Goal: Check status: Check status

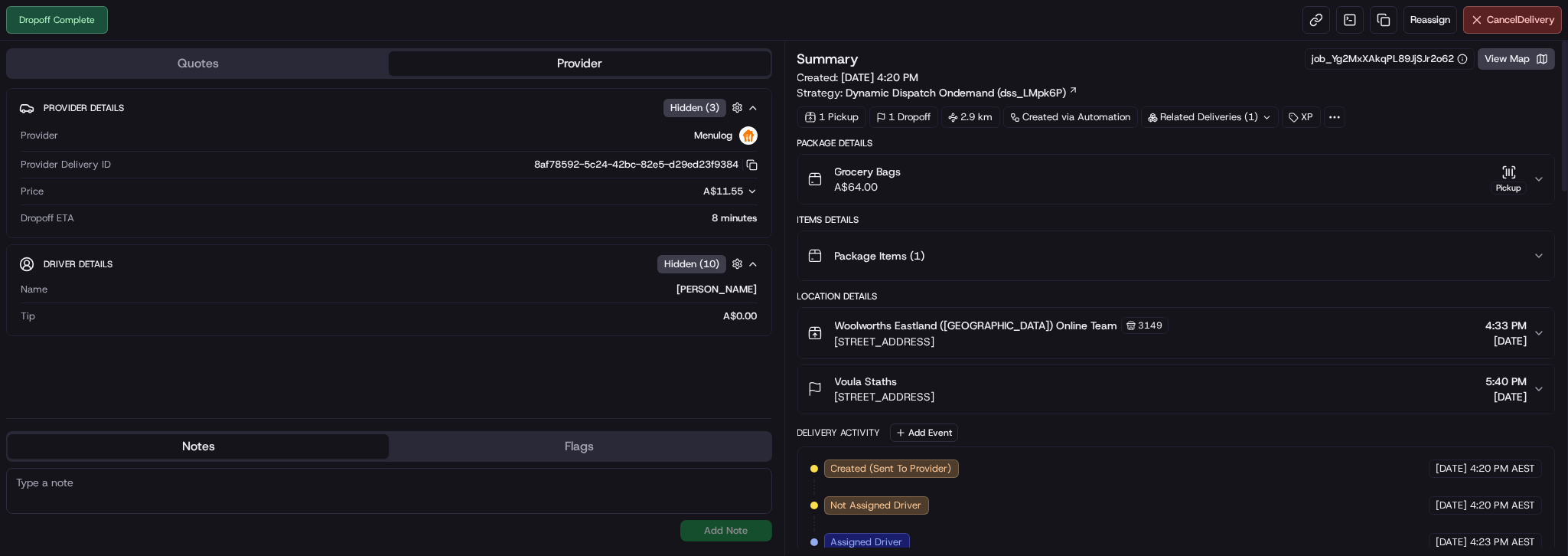
click at [1491, 194] on div "Pickup" at bounding box center [1509, 188] width 36 height 13
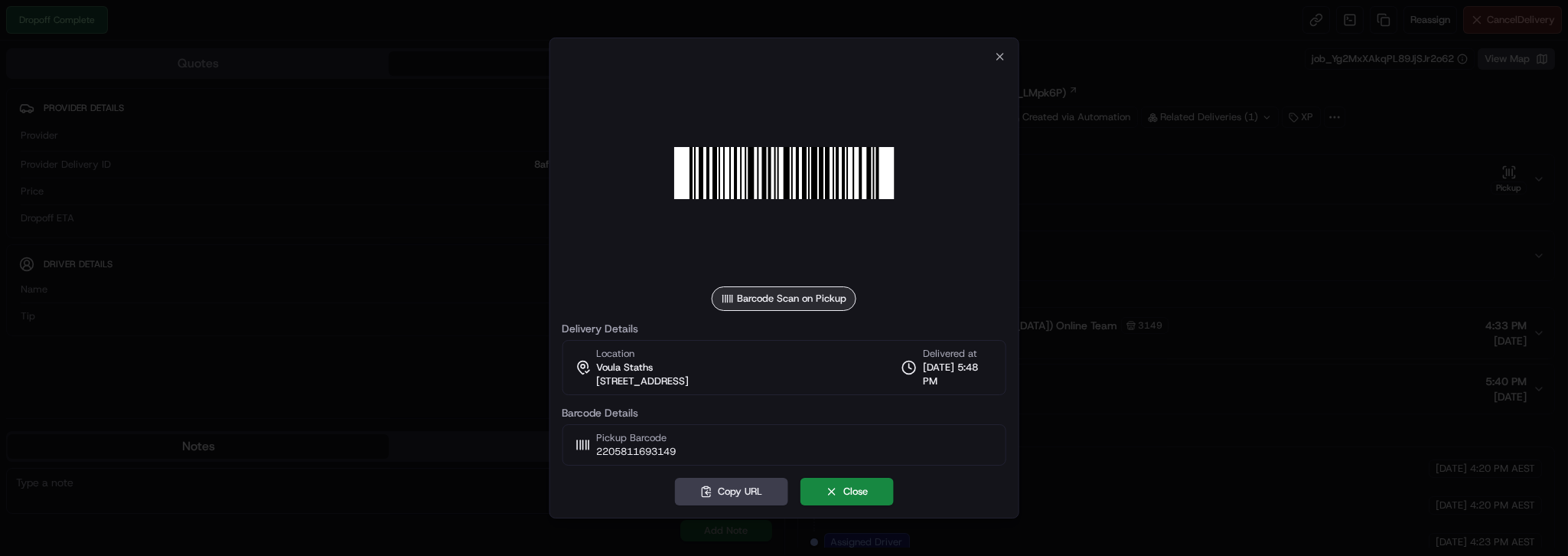
click at [1478, 72] on div at bounding box center [784, 278] width 1568 height 556
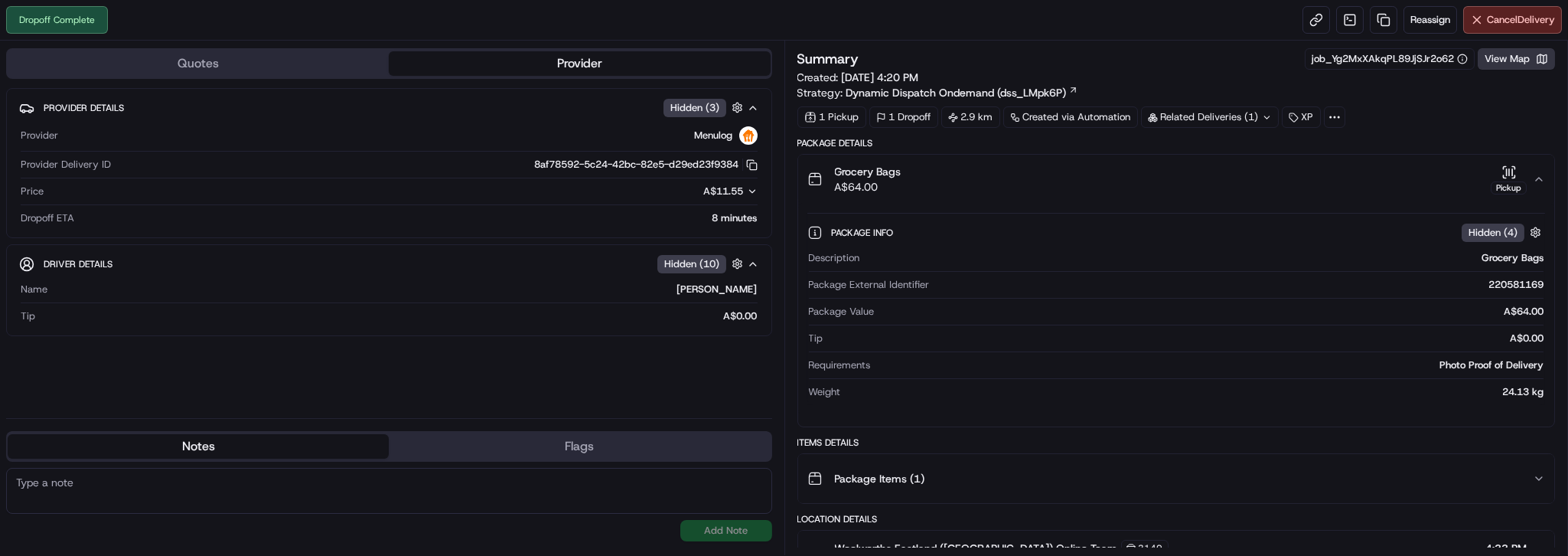
click at [1496, 70] on button "View Map" at bounding box center [1516, 59] width 78 height 21
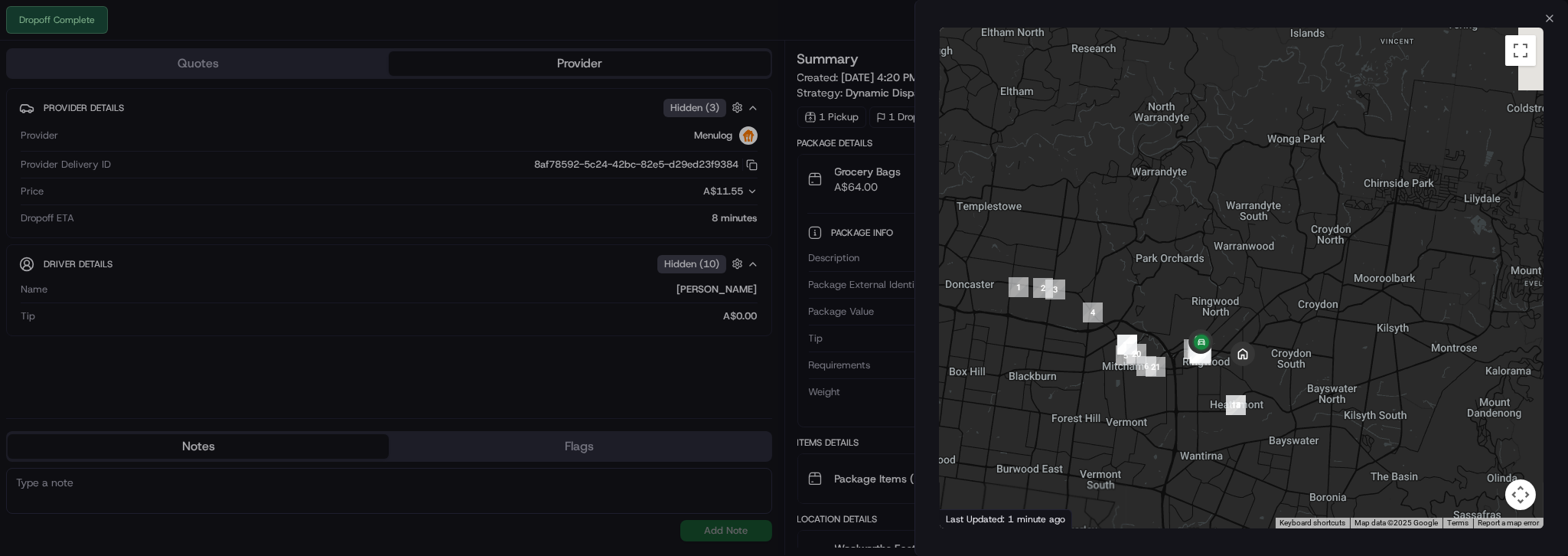
drag, startPoint x: 1335, startPoint y: 383, endPoint x: 1171, endPoint y: 404, distance: 165.3
click at [1166, 408] on div at bounding box center [1242, 278] width 604 height 501
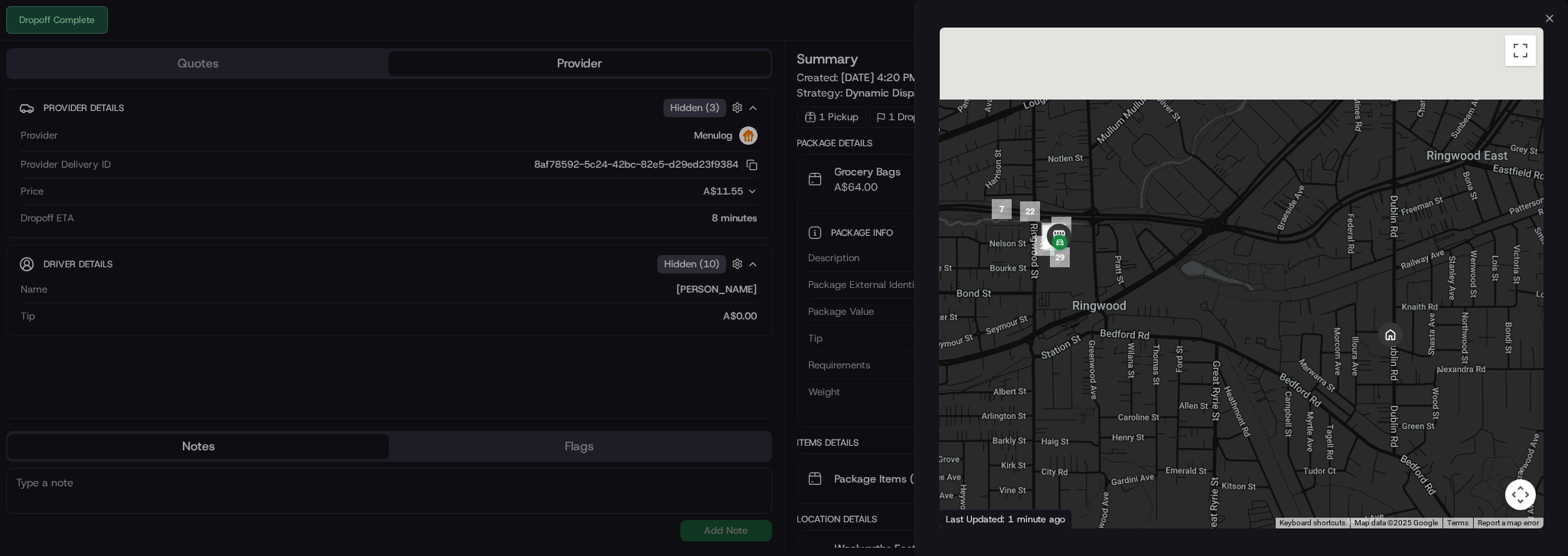
drag, startPoint x: 1166, startPoint y: 328, endPoint x: 1196, endPoint y: 447, distance: 122.7
click at [1196, 447] on div at bounding box center [1242, 278] width 604 height 501
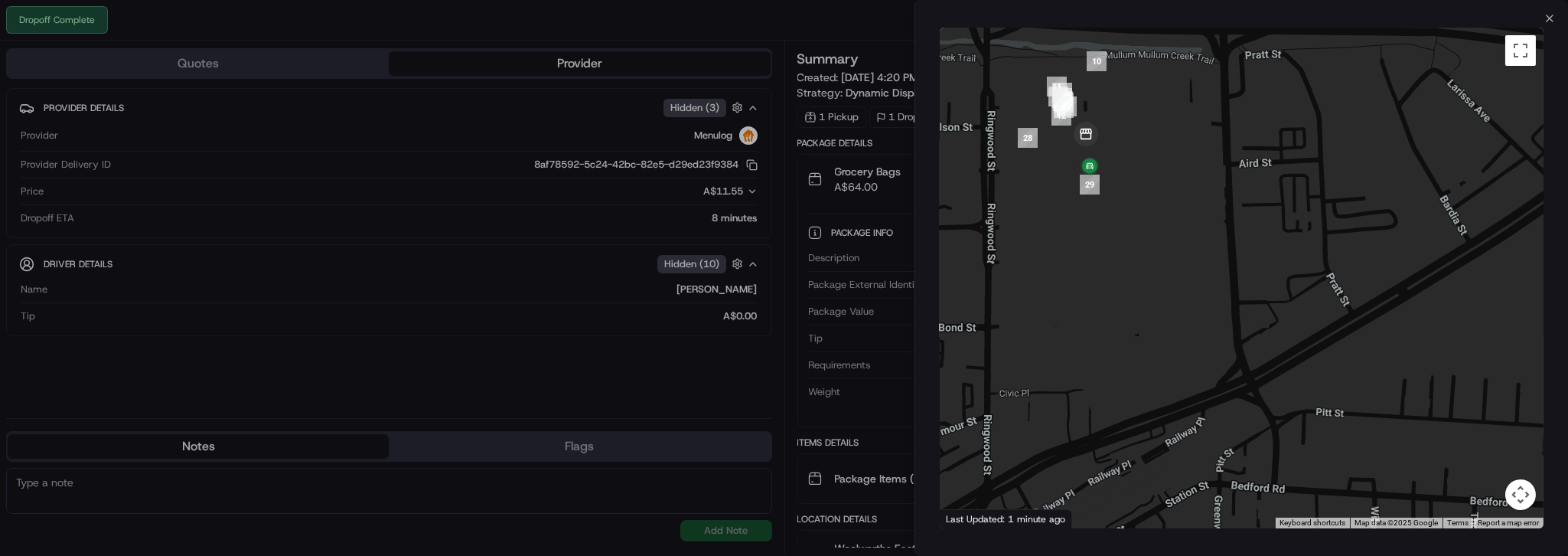
drag, startPoint x: 1194, startPoint y: 307, endPoint x: 1236, endPoint y: 452, distance: 151.0
click at [1236, 452] on div at bounding box center [1242, 278] width 604 height 501
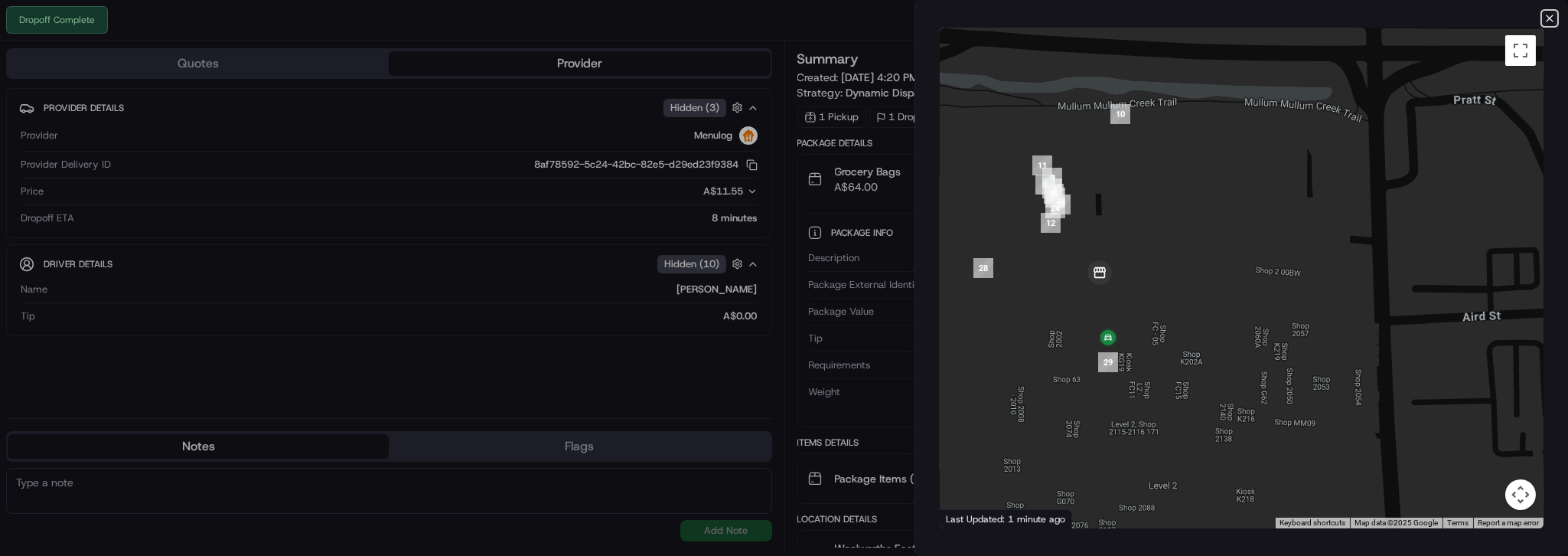
click at [1544, 19] on icon "button" at bounding box center [1550, 19] width 12 height 12
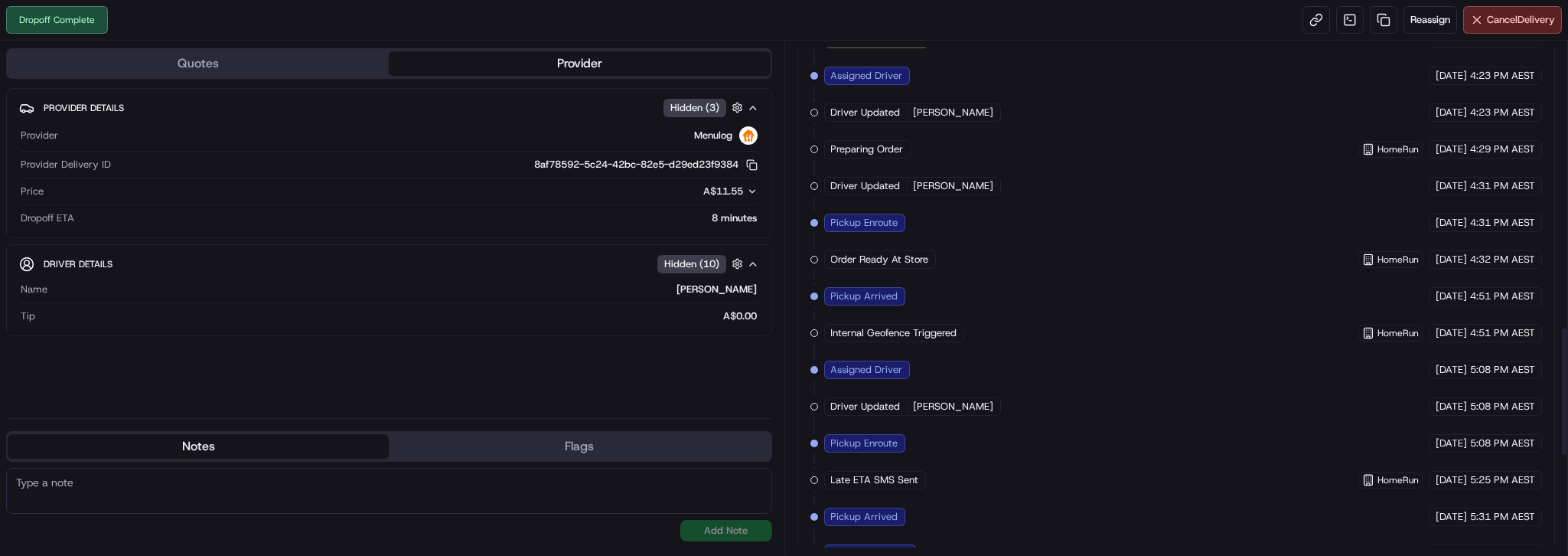
scroll to position [1513, 0]
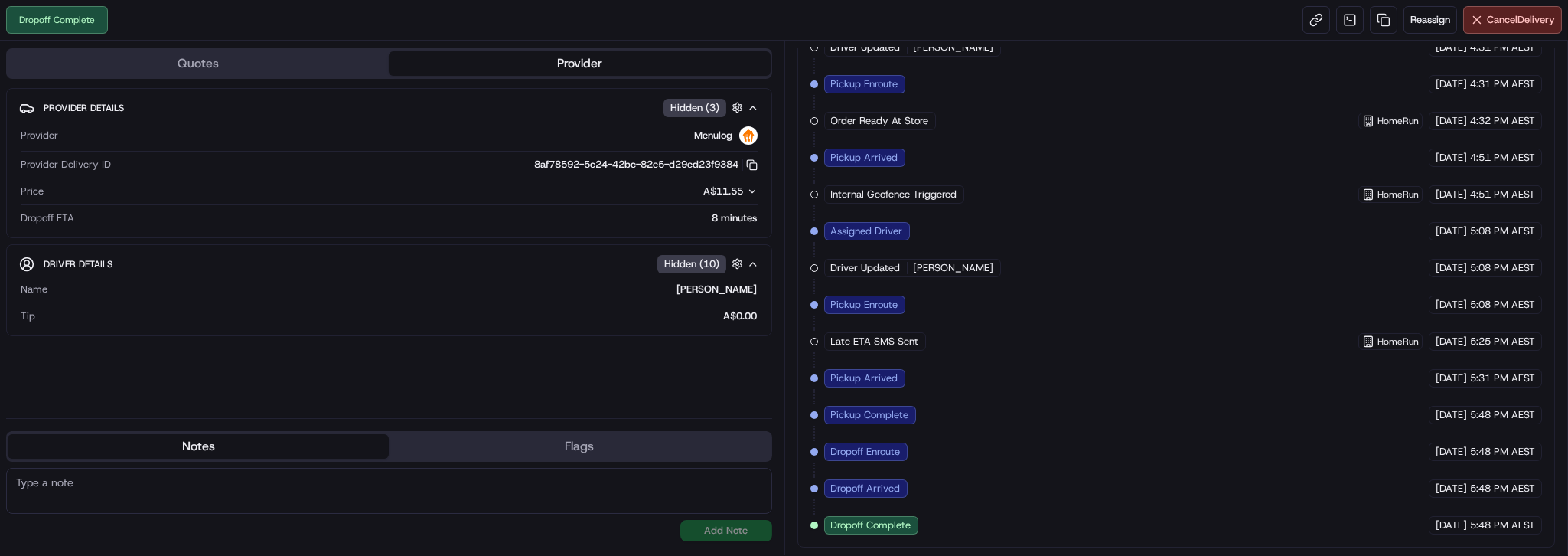
click at [897, 481] on span "Dropoff Arrived" at bounding box center [866, 487] width 69 height 13
click at [901, 481] on span "Dropoff Arrived" at bounding box center [866, 487] width 69 height 13
click at [901, 445] on span "Dropoff Enroute" at bounding box center [866, 451] width 69 height 13
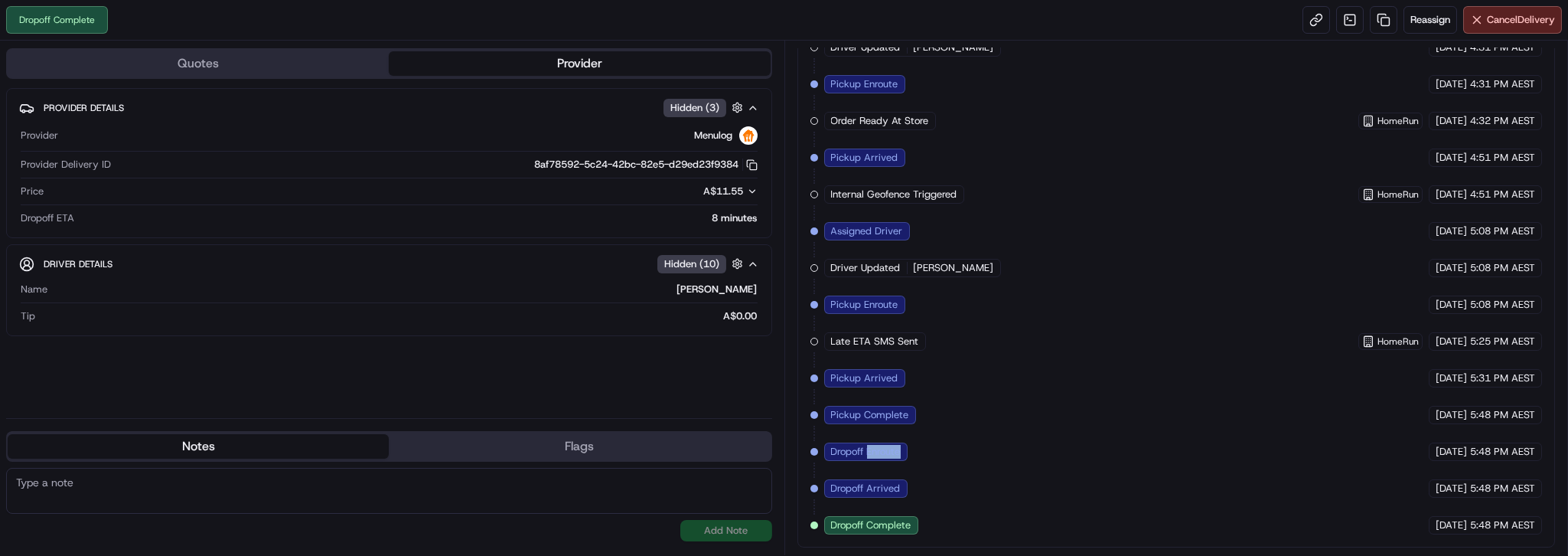
click at [901, 445] on span "Dropoff Enroute" at bounding box center [866, 451] width 69 height 13
click at [901, 481] on span "Dropoff Arrived" at bounding box center [866, 487] width 69 height 13
click at [911, 526] on span "Dropoff Complete" at bounding box center [871, 525] width 80 height 13
click at [907, 487] on div "Dropoff Arrived" at bounding box center [866, 488] width 84 height 19
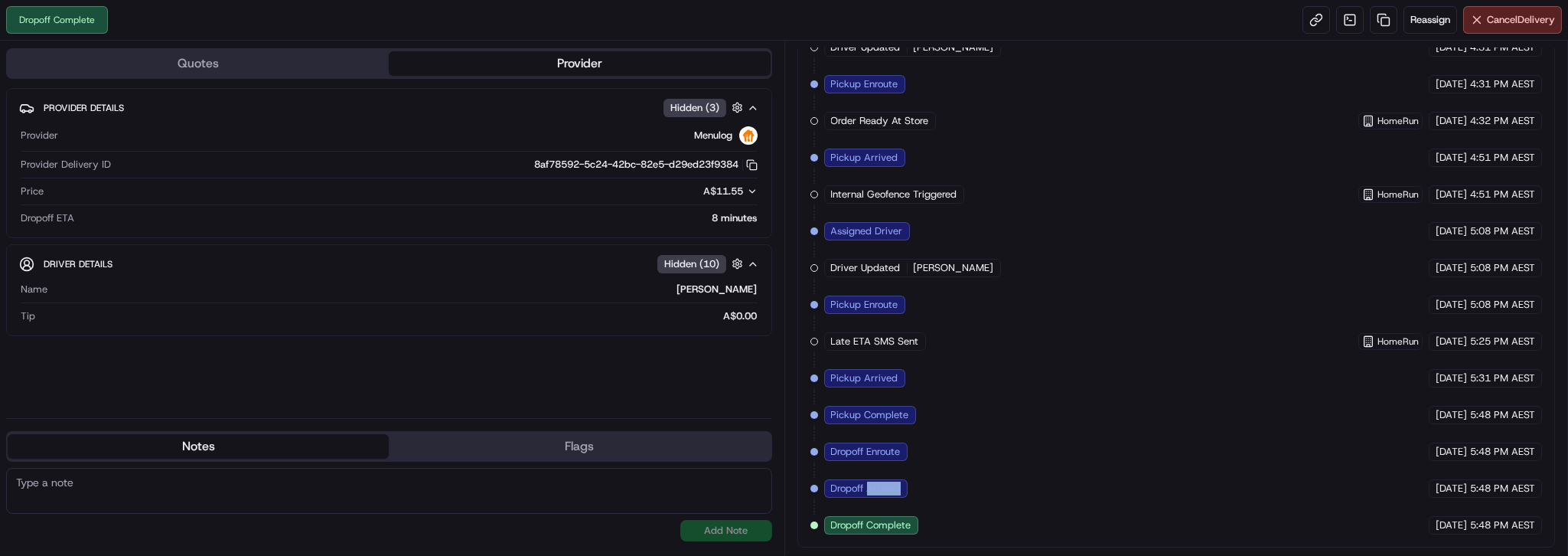
click at [907, 487] on div "Dropoff Arrived" at bounding box center [866, 488] width 84 height 19
click at [934, 437] on div "Created (Sent To Provider) Menulog 22/09/2025 4:20 PM AEST Not Assigned Driver …" at bounding box center [1177, 194] width 732 height 680
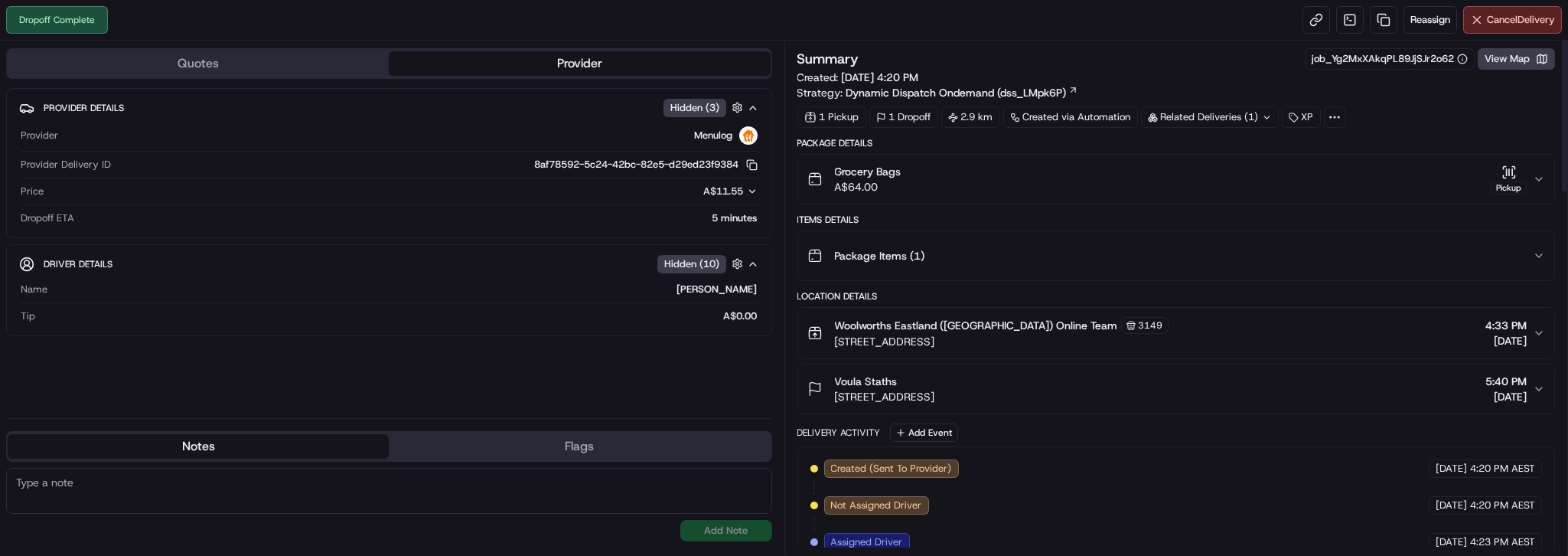
click at [1509, 175] on icon "button" at bounding box center [1509, 171] width 0 height 6
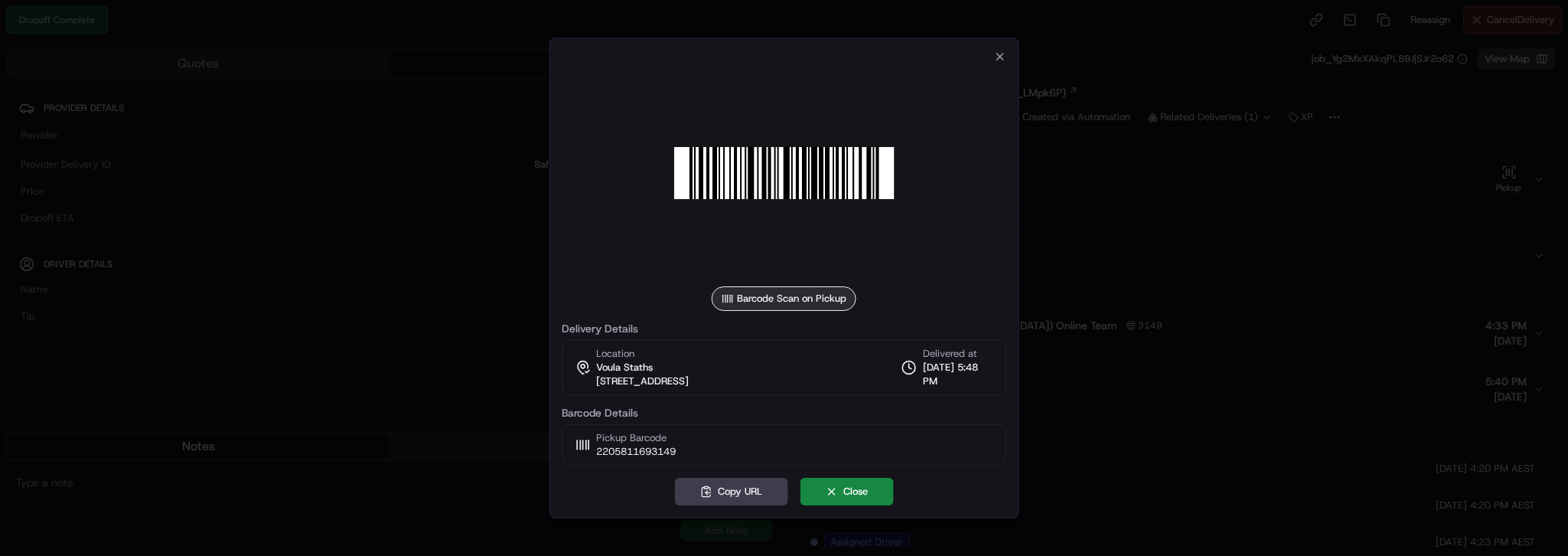
click at [1539, 78] on div at bounding box center [784, 278] width 1568 height 556
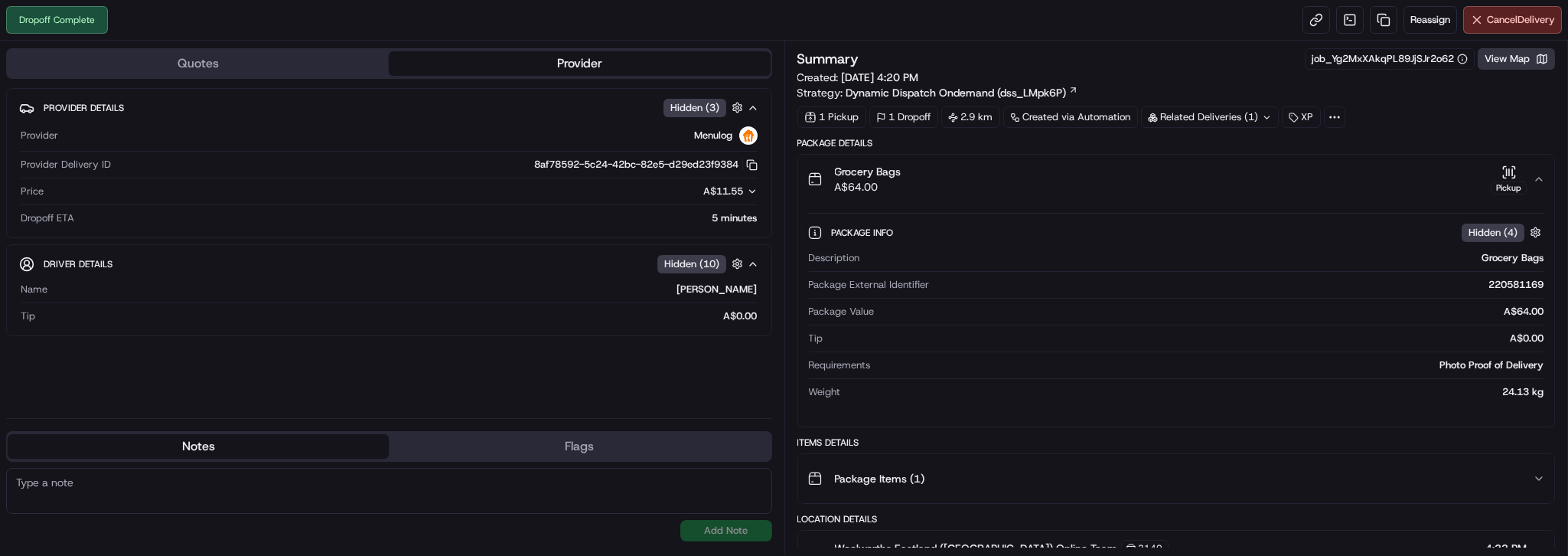
click at [1485, 70] on button "View Map" at bounding box center [1516, 59] width 78 height 21
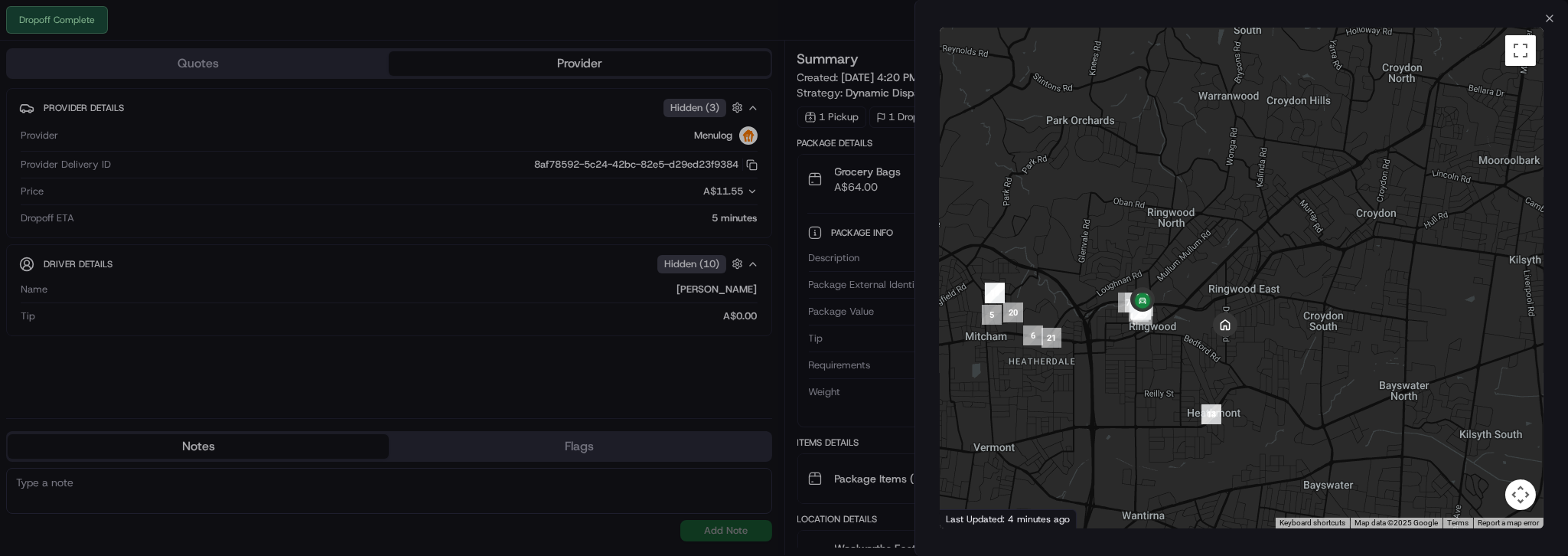
drag, startPoint x: 1335, startPoint y: 356, endPoint x: 1071, endPoint y: 378, distance: 264.9
click at [1072, 378] on div at bounding box center [1242, 278] width 604 height 501
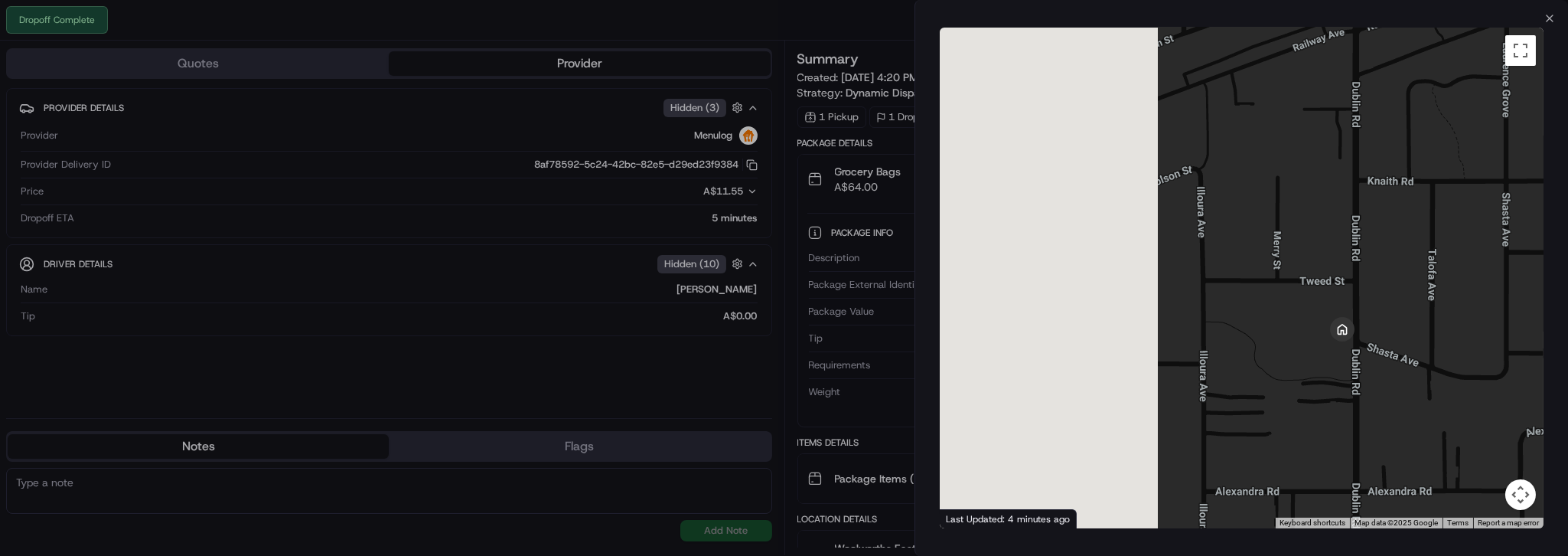
drag, startPoint x: 1149, startPoint y: 352, endPoint x: 1536, endPoint y: 377, distance: 387.8
click at [1556, 412] on div "← Move left → Move right ↑ Move up ↓ Move down + Zoom in - Zoom out Home Jump l…" at bounding box center [1242, 277] width 653 height 507
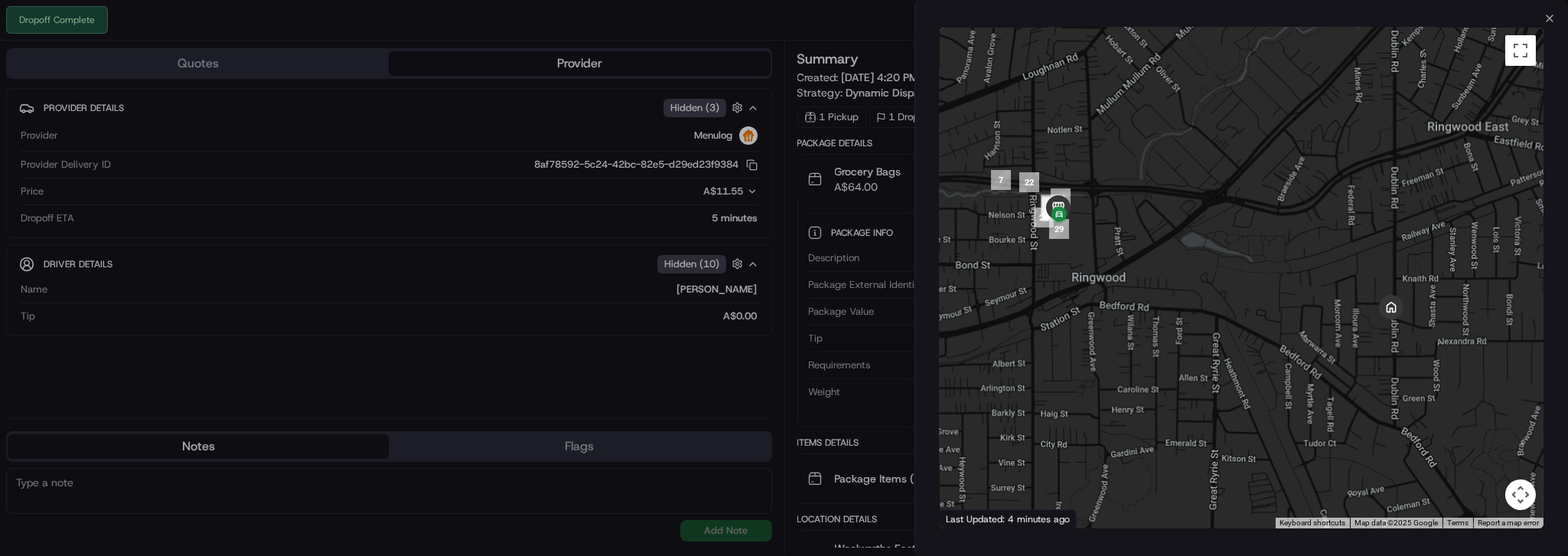
click at [1178, 302] on div at bounding box center [1242, 278] width 604 height 501
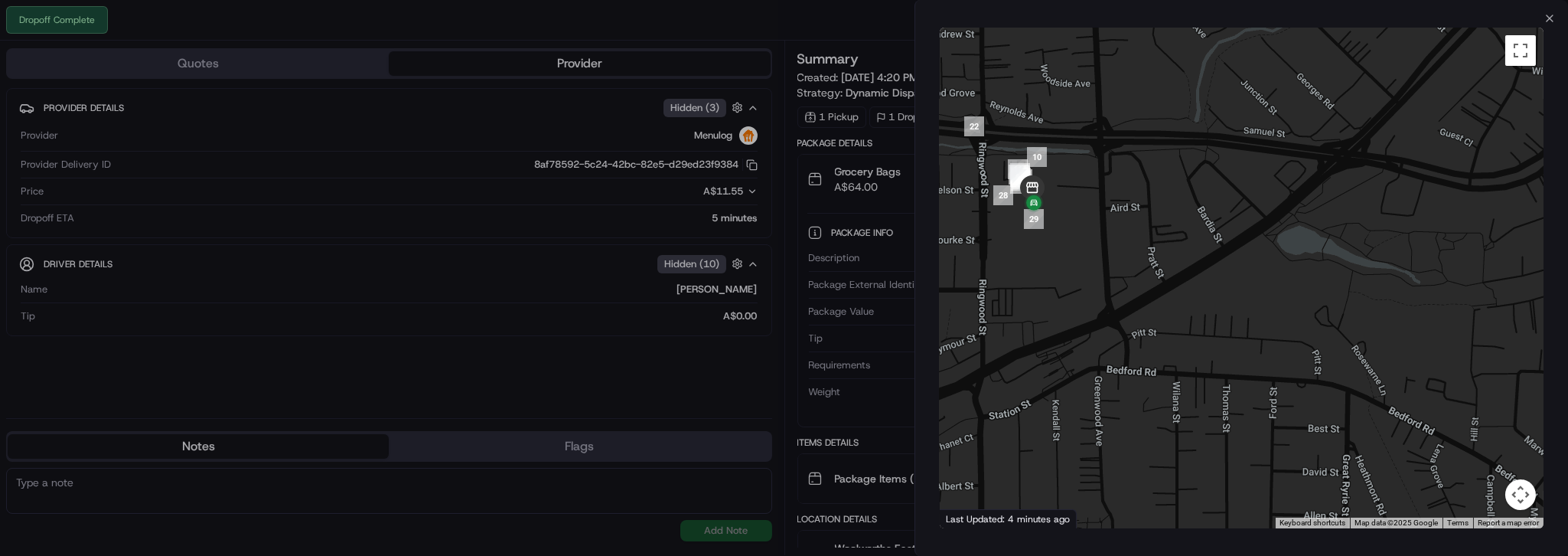
drag, startPoint x: 1151, startPoint y: 307, endPoint x: 1302, endPoint y: 421, distance: 189.2
click at [1319, 440] on div at bounding box center [1242, 278] width 604 height 501
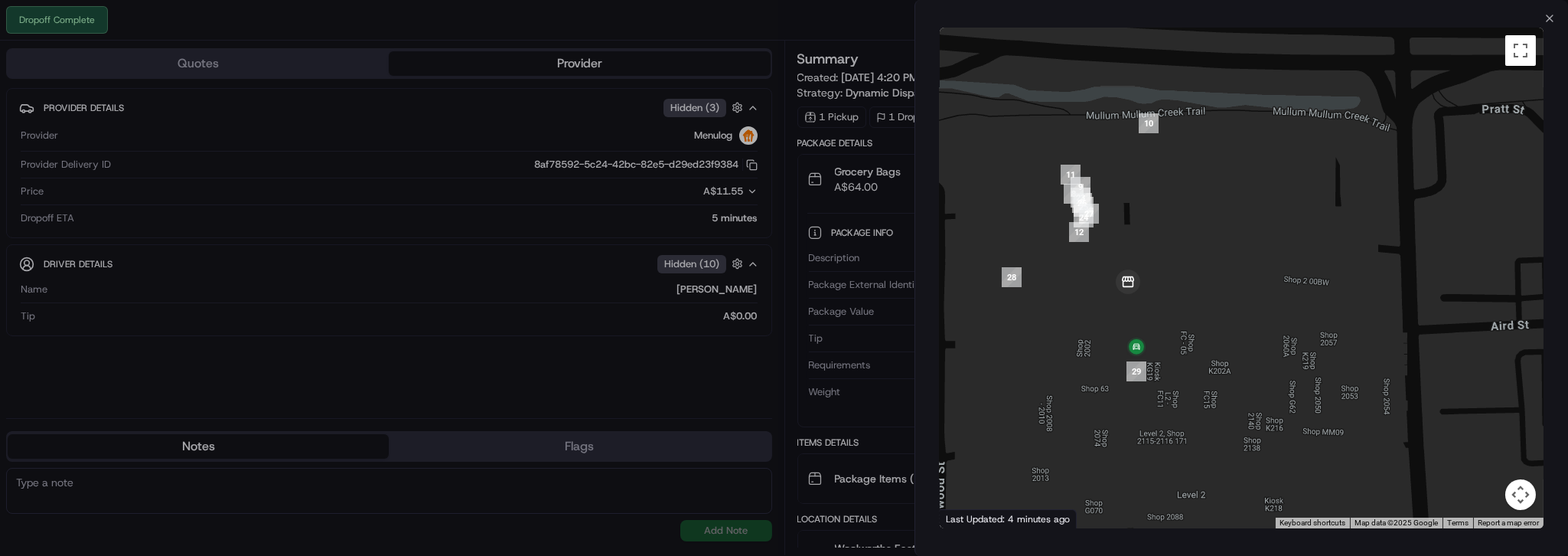
drag, startPoint x: 1154, startPoint y: 293, endPoint x: 1269, endPoint y: 369, distance: 137.8
click at [1269, 369] on div at bounding box center [1242, 278] width 604 height 501
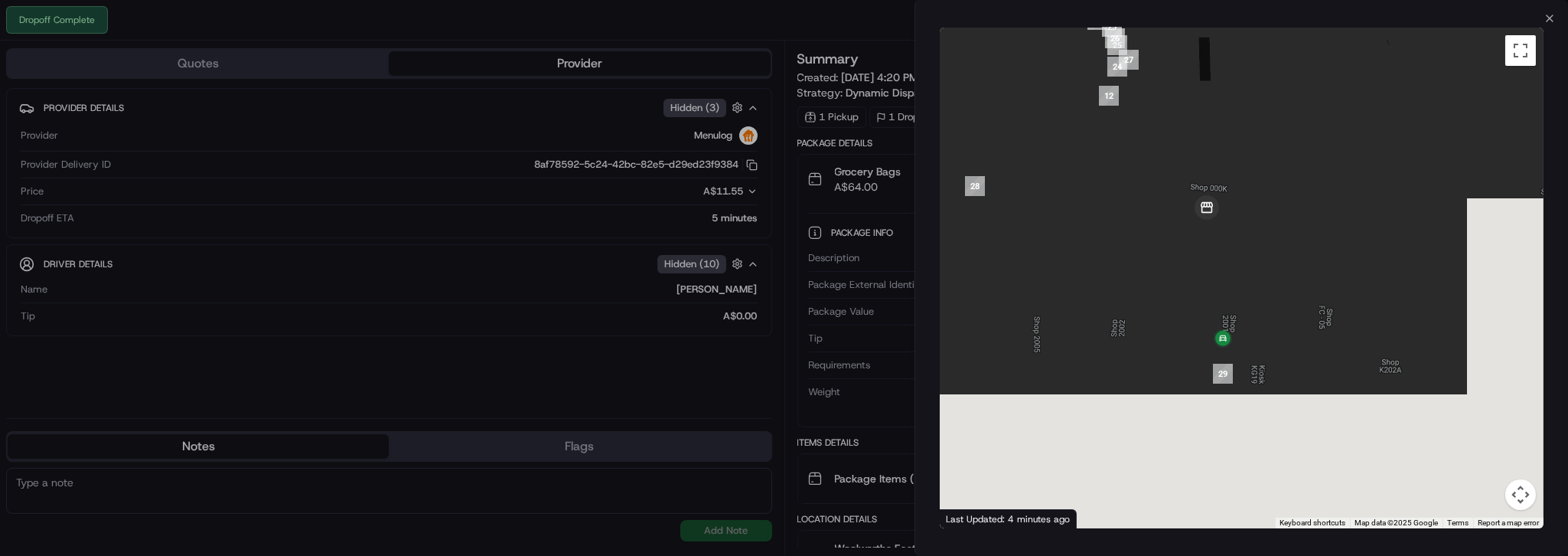
drag, startPoint x: 1191, startPoint y: 360, endPoint x: 1112, endPoint y: 200, distance: 178.4
click at [1112, 200] on div at bounding box center [1242, 278] width 604 height 501
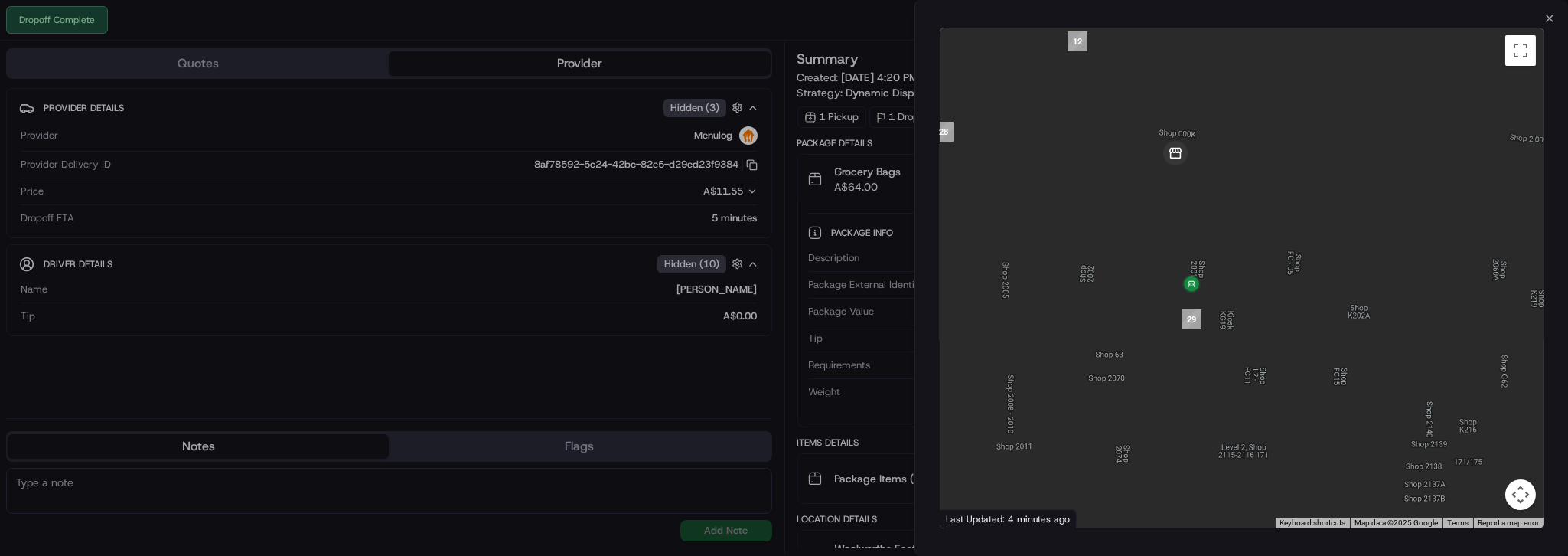
click at [1550, 24] on div "Close ← Move left → Move right ↑ Move up ↓ Move down + Zoom in - Zoom out Home …" at bounding box center [1242, 278] width 654 height 556
click at [1544, 21] on icon "button" at bounding box center [1550, 19] width 12 height 12
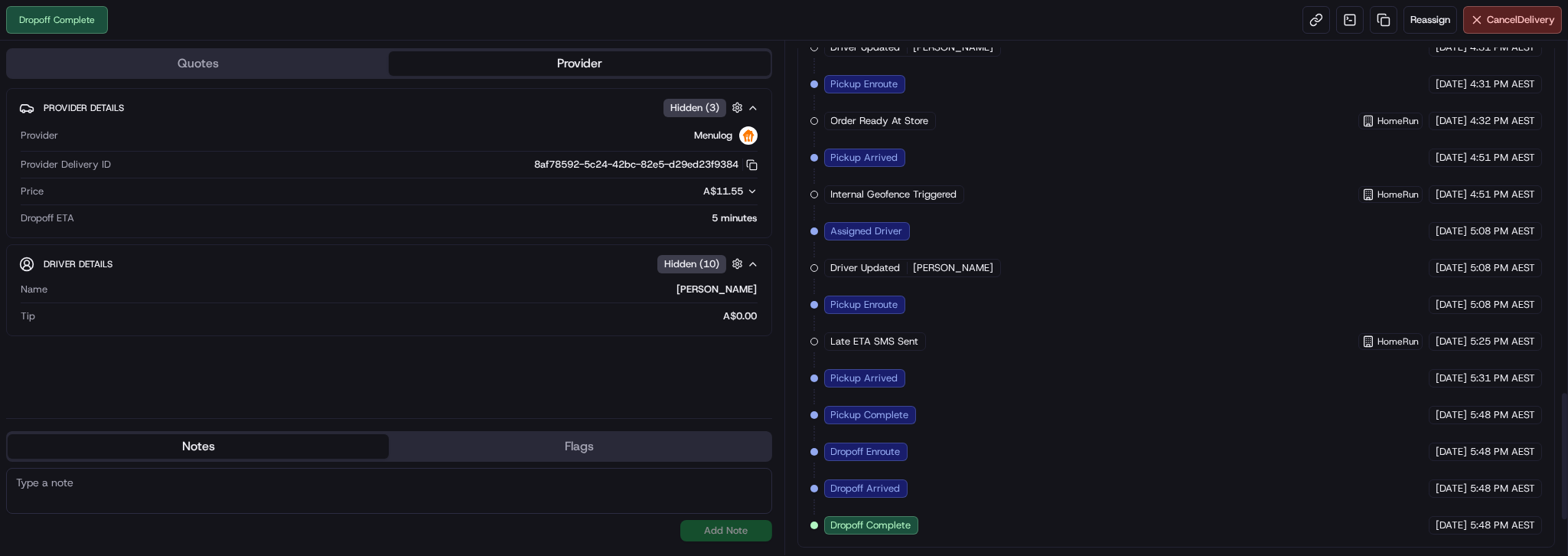
scroll to position [1513, 0]
click at [846, 535] on div "Dropoff Complete" at bounding box center [871, 525] width 94 height 19
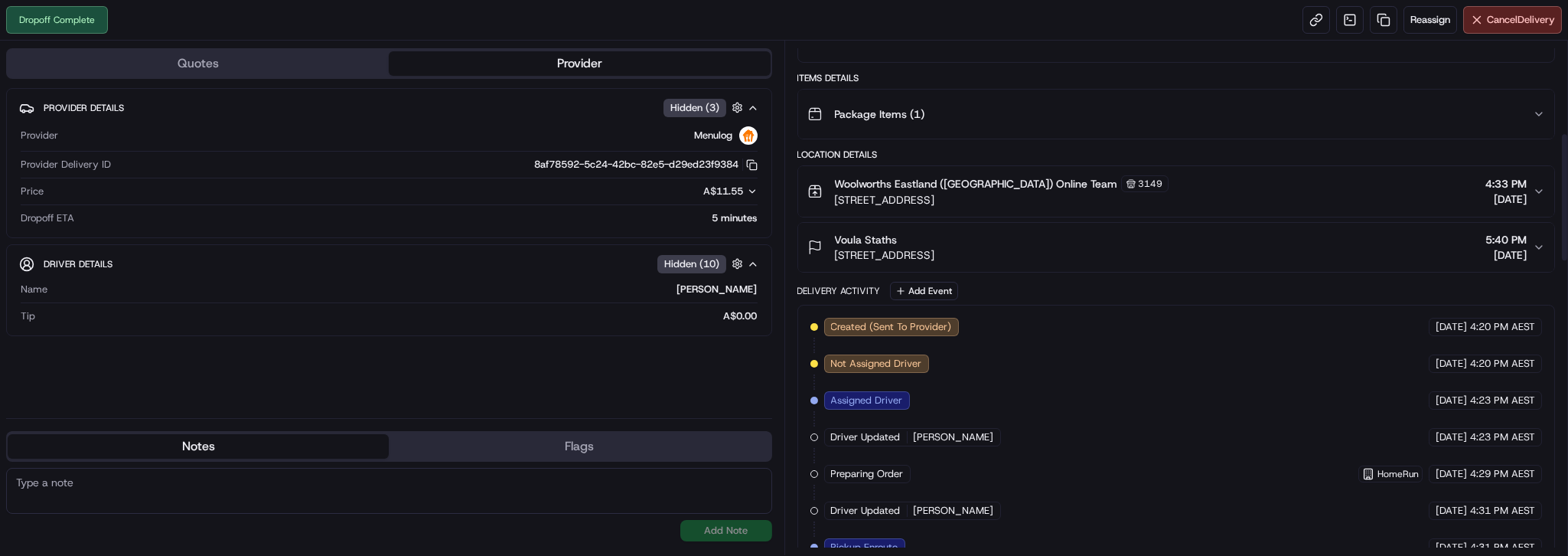
scroll to position [0, 0]
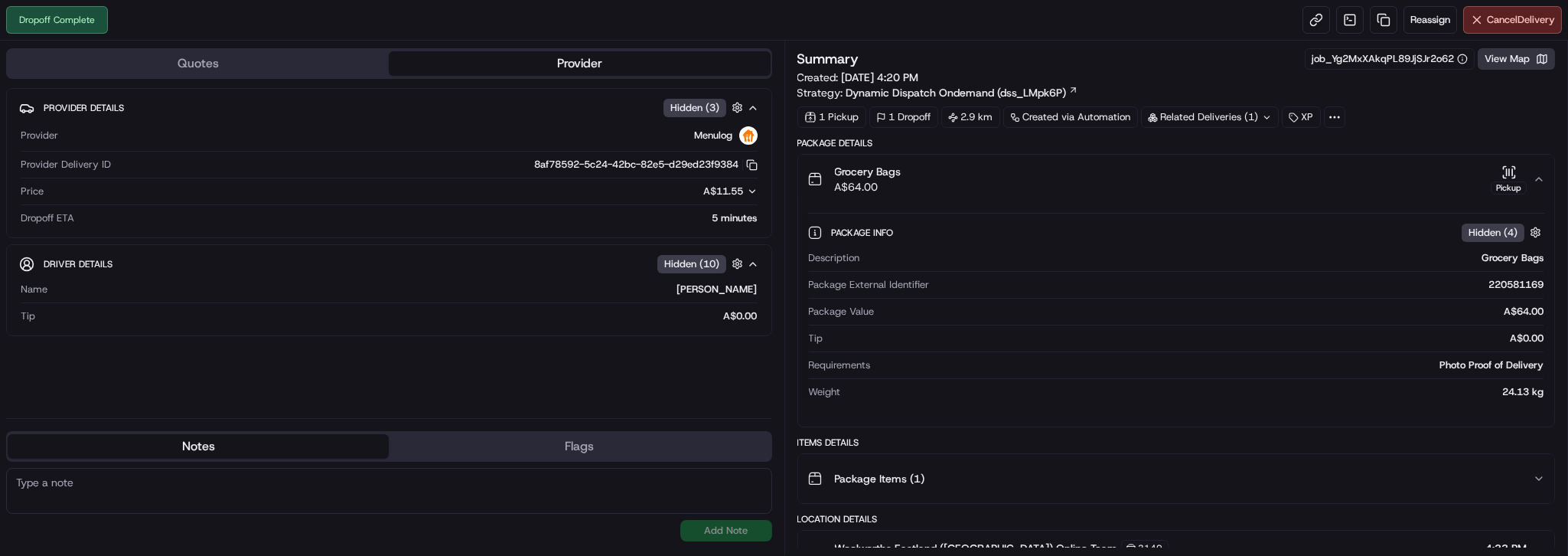
click at [1498, 70] on button "View Map" at bounding box center [1516, 59] width 78 height 21
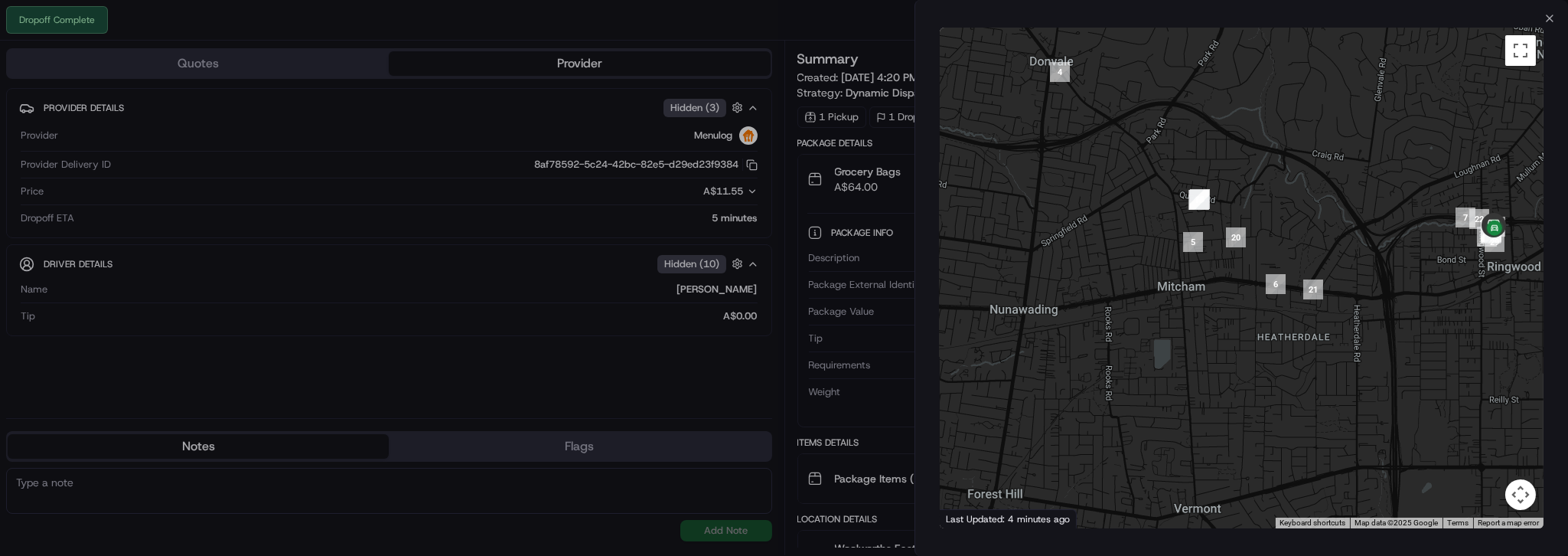
drag, startPoint x: 1341, startPoint y: 255, endPoint x: 1137, endPoint y: 342, distance: 221.8
click at [1137, 342] on div at bounding box center [1242, 278] width 604 height 501
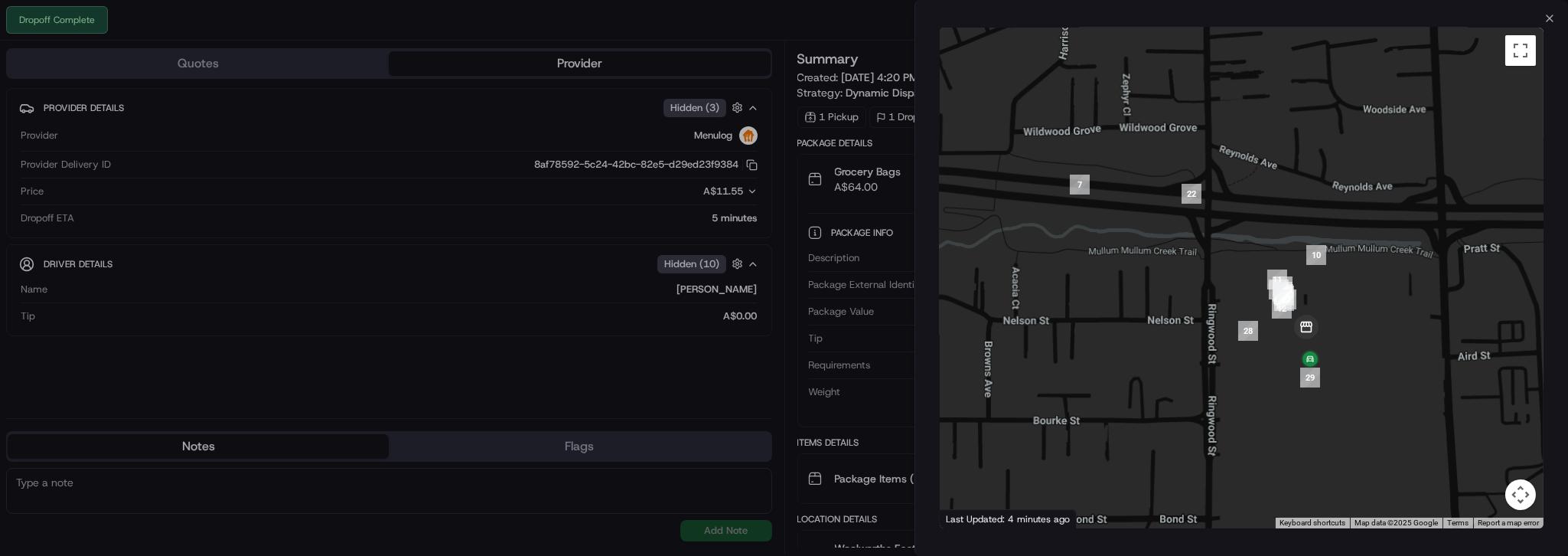
drag, startPoint x: 1158, startPoint y: 373, endPoint x: 1032, endPoint y: 370, distance: 126.0
click at [1032, 372] on div at bounding box center [1242, 278] width 604 height 501
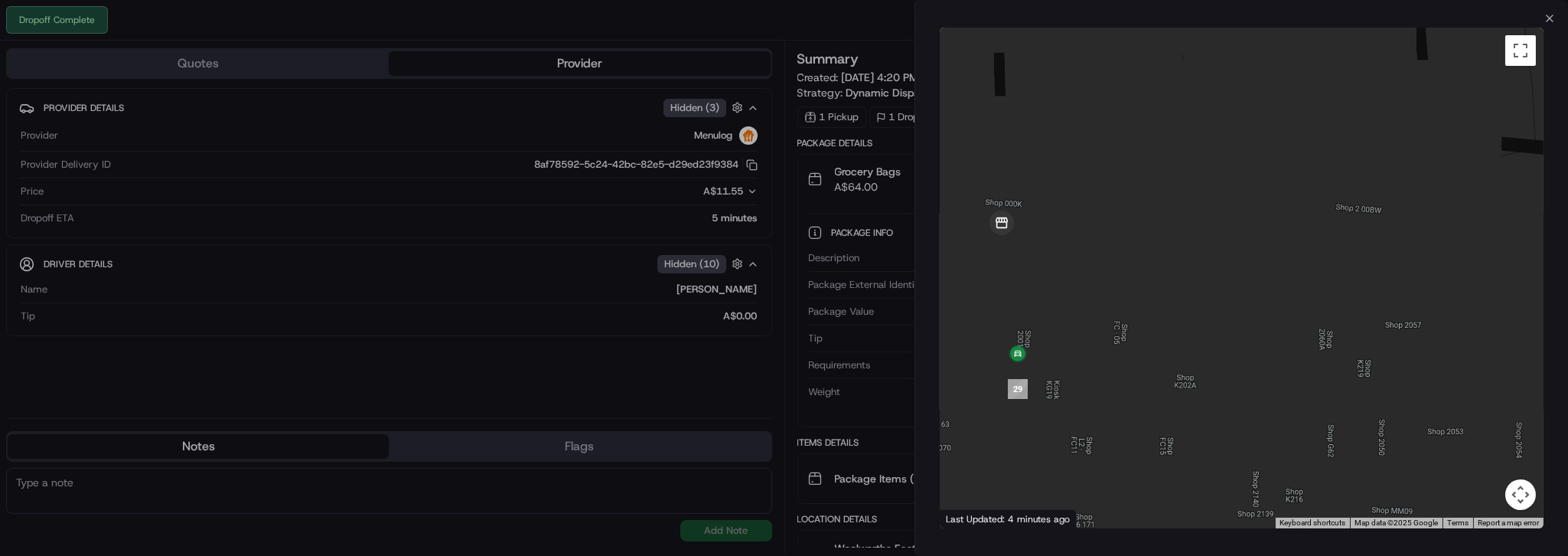
drag, startPoint x: 1124, startPoint y: 330, endPoint x: 1230, endPoint y: 351, distance: 108.1
click at [1230, 351] on div at bounding box center [1242, 278] width 604 height 501
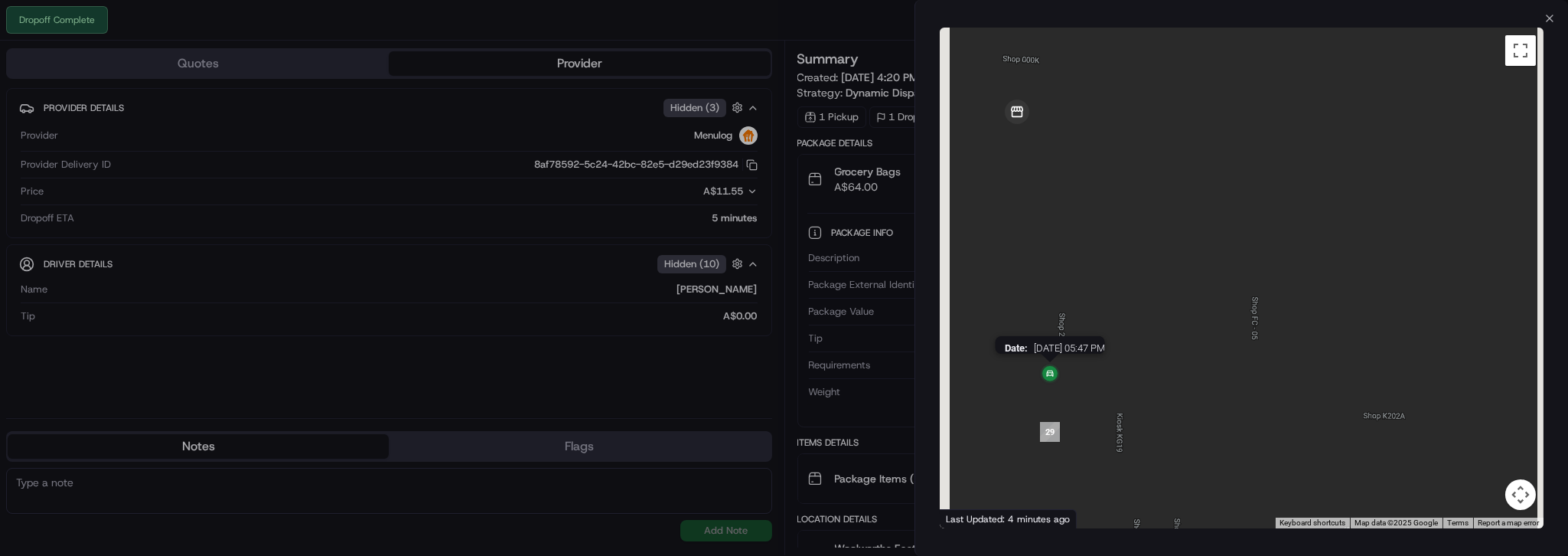
click at [1058, 382] on img at bounding box center [1049, 373] width 24 height 24
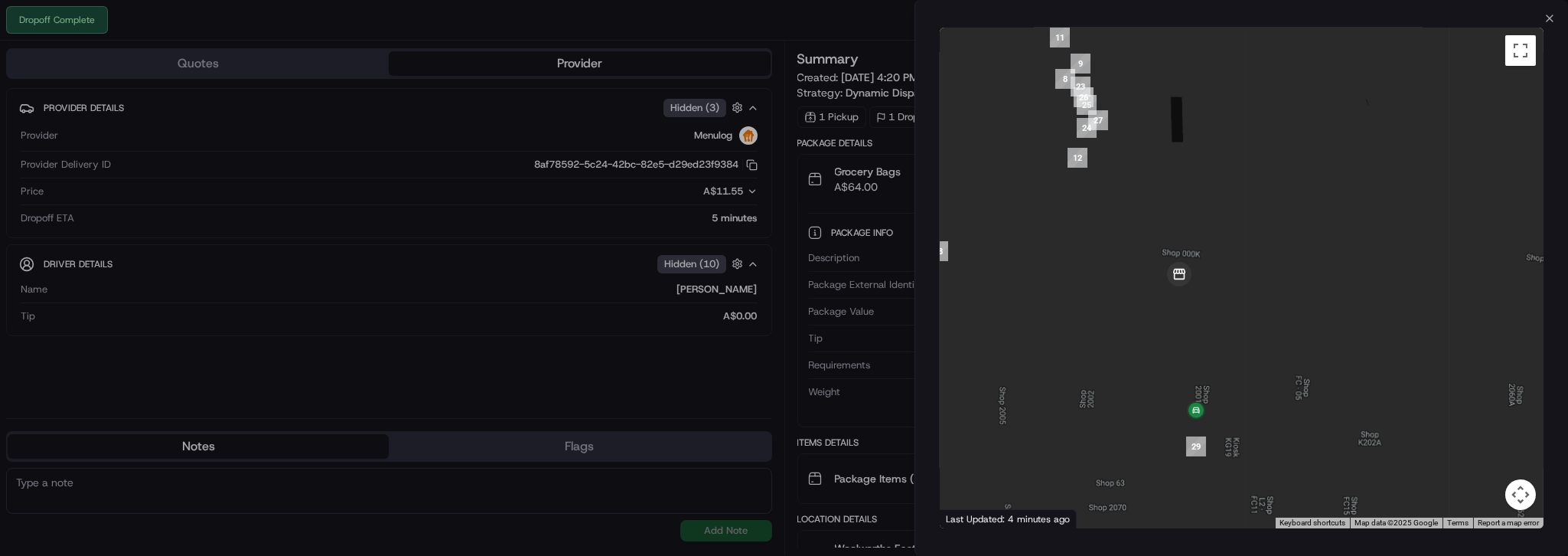
drag, startPoint x: 1081, startPoint y: 258, endPoint x: 1259, endPoint y: 399, distance: 227.1
click at [1259, 399] on div at bounding box center [1242, 278] width 604 height 501
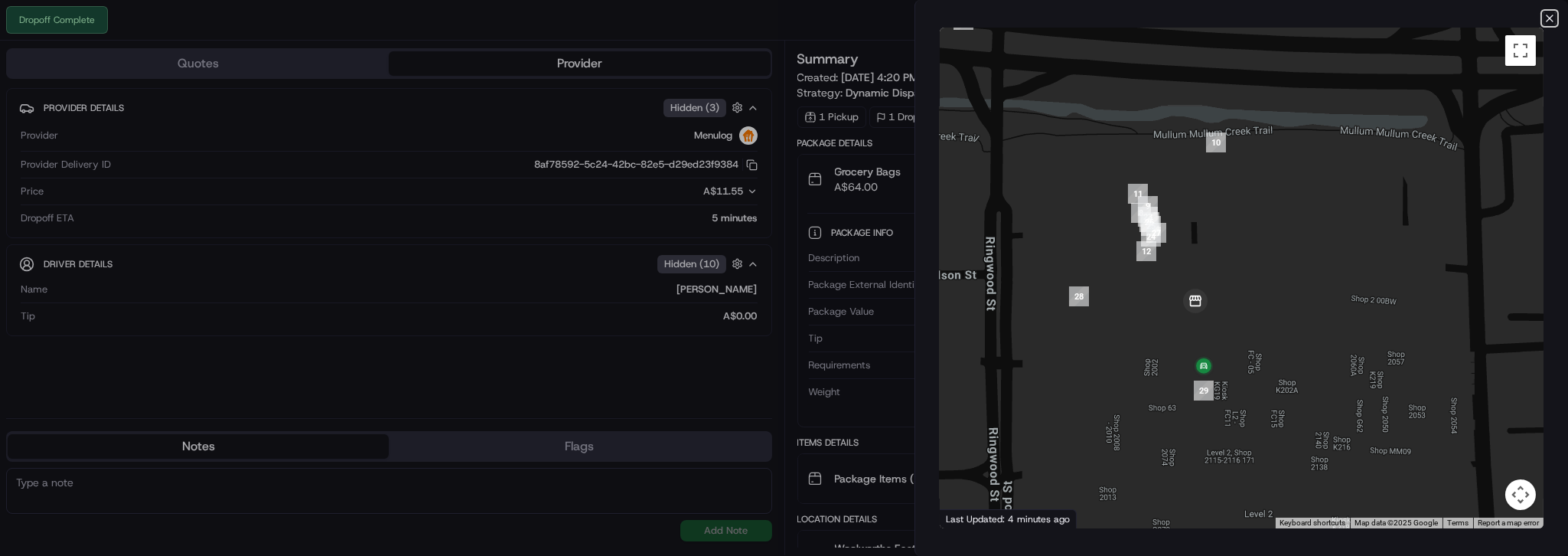
click at [1547, 21] on icon "button" at bounding box center [1549, 18] width 6 height 6
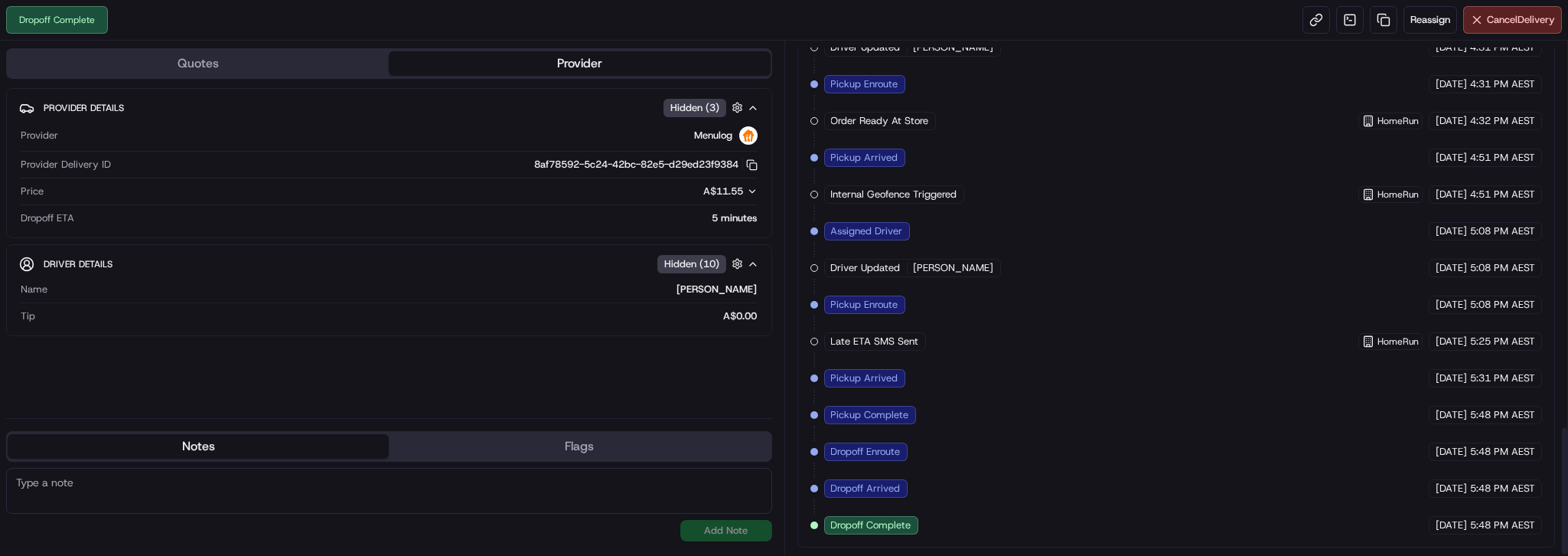
scroll to position [1513, 0]
click at [693, 225] on div "Less than a minute" at bounding box center [419, 217] width 677 height 13
click at [693, 231] on div "Provider Menulog Provider Delivery ID 8af78592-5c24-42bc-82e5-d29ed23f9384 Copy…" at bounding box center [388, 176] width 740 height 111
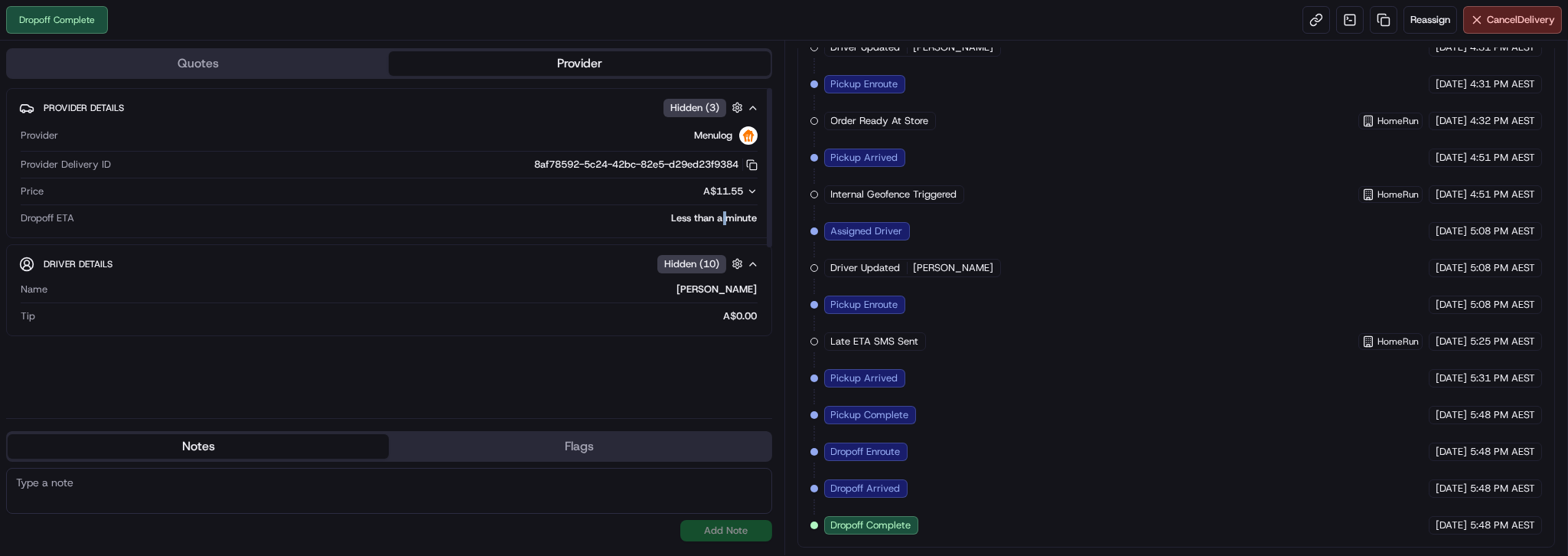
click at [697, 225] on div "Less than a minute" at bounding box center [419, 217] width 677 height 13
click at [698, 225] on div "Less than a minute" at bounding box center [419, 217] width 677 height 13
drag, startPoint x: 763, startPoint y: 277, endPoint x: 778, endPoint y: 385, distance: 109.0
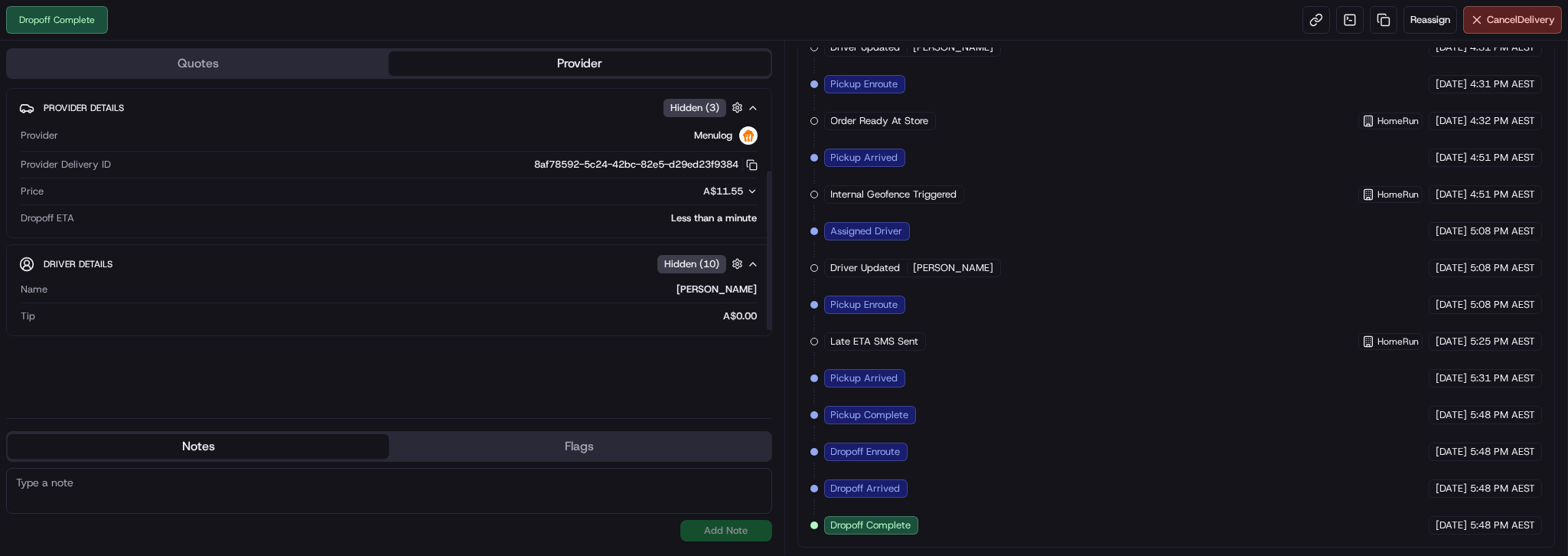
click at [772, 330] on div at bounding box center [770, 250] width 5 height 159
click at [705, 225] on div "Less than a minute" at bounding box center [419, 217] width 677 height 13
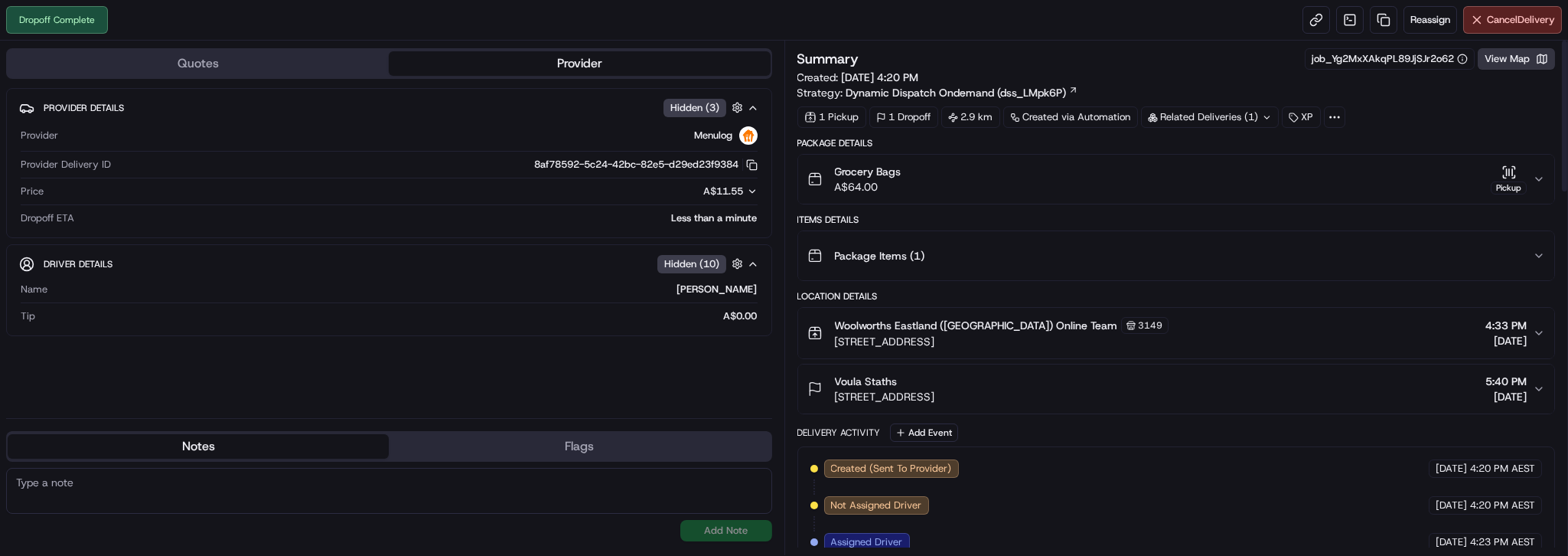
click at [1498, 70] on button "View Map" at bounding box center [1516, 59] width 78 height 21
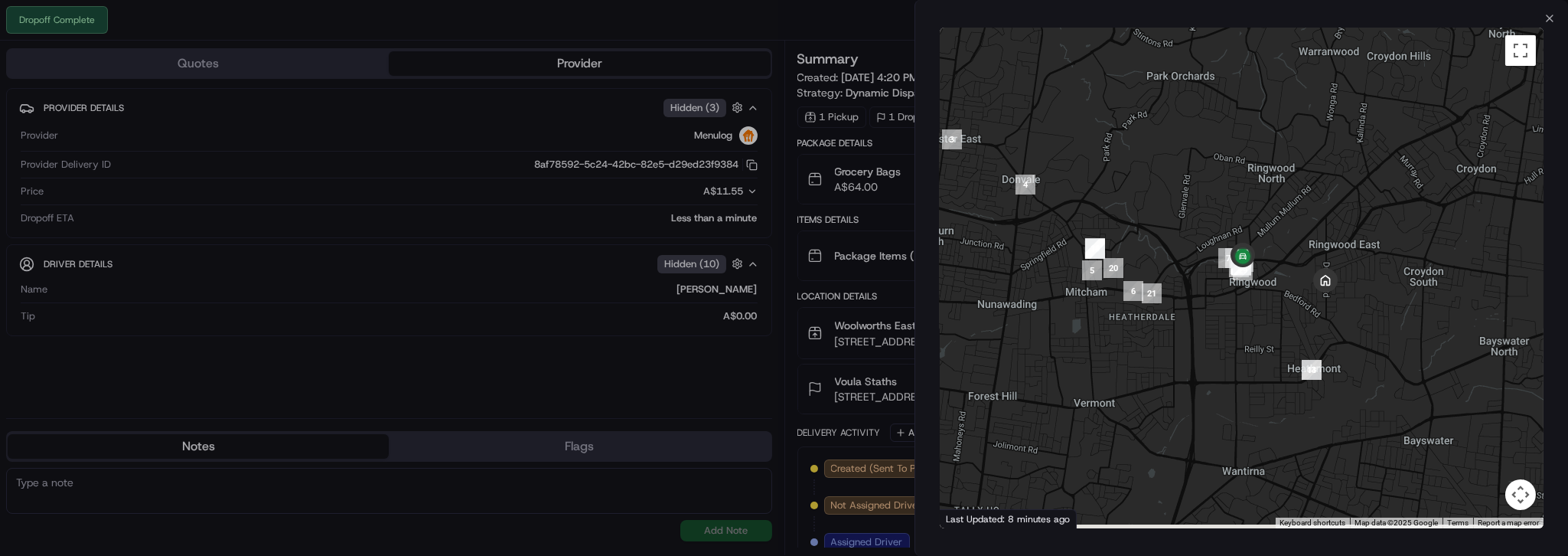
drag, startPoint x: 1254, startPoint y: 348, endPoint x: 1074, endPoint y: 356, distance: 180.2
click at [1074, 356] on div at bounding box center [1242, 278] width 604 height 501
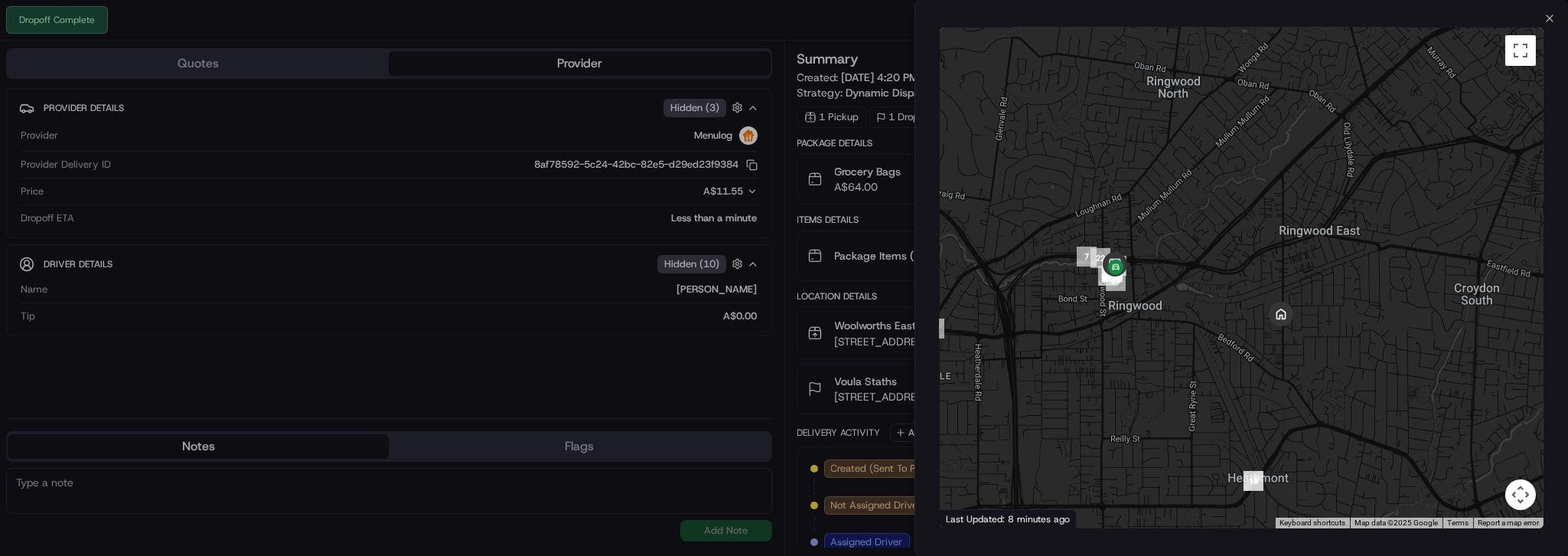
drag, startPoint x: 1130, startPoint y: 329, endPoint x: 1454, endPoint y: 376, distance: 327.4
click at [1454, 376] on div at bounding box center [1242, 278] width 604 height 501
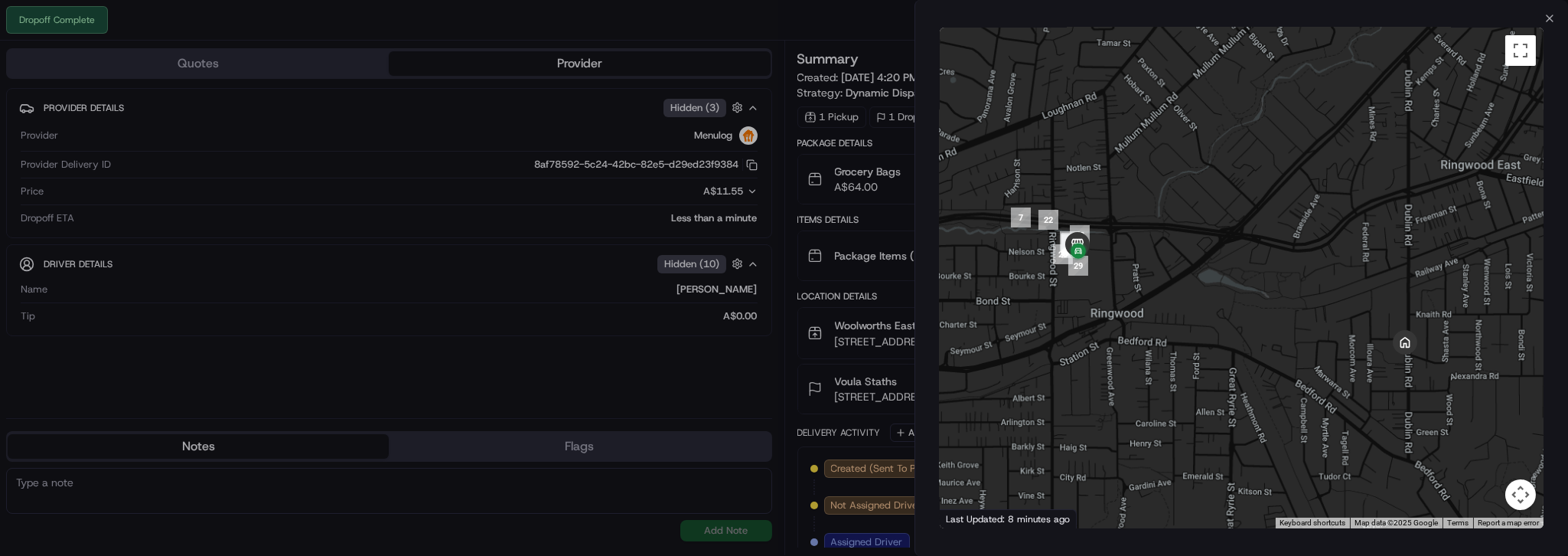
drag, startPoint x: 1107, startPoint y: 376, endPoint x: 1020, endPoint y: 382, distance: 87.2
click at [1025, 383] on div at bounding box center [1242, 278] width 604 height 501
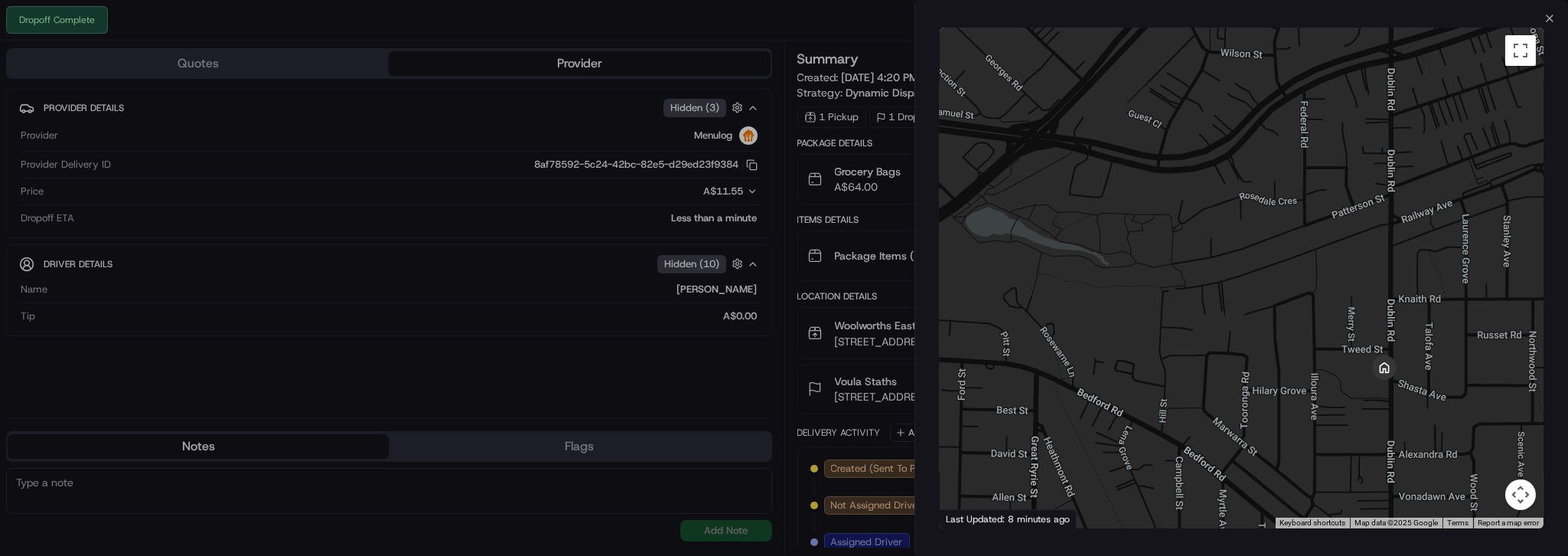
drag, startPoint x: 1121, startPoint y: 368, endPoint x: 1130, endPoint y: 418, distance: 50.8
click at [1130, 418] on div at bounding box center [1242, 278] width 604 height 501
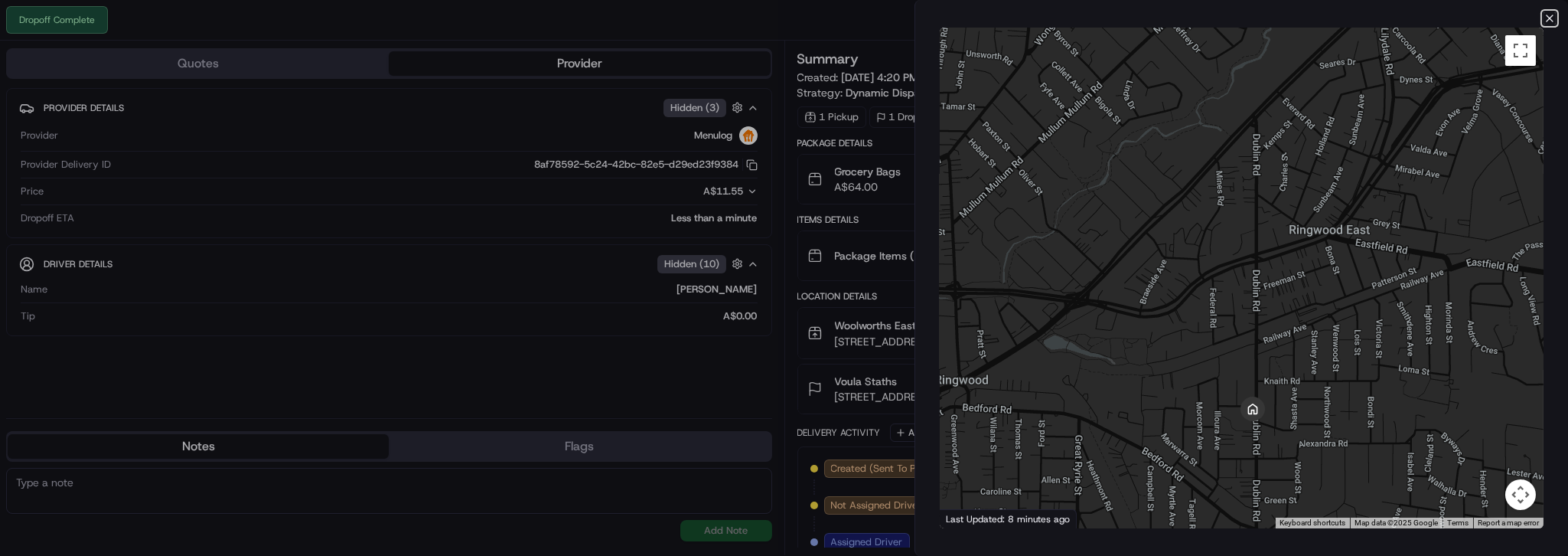
click at [1544, 23] on icon "button" at bounding box center [1550, 19] width 12 height 12
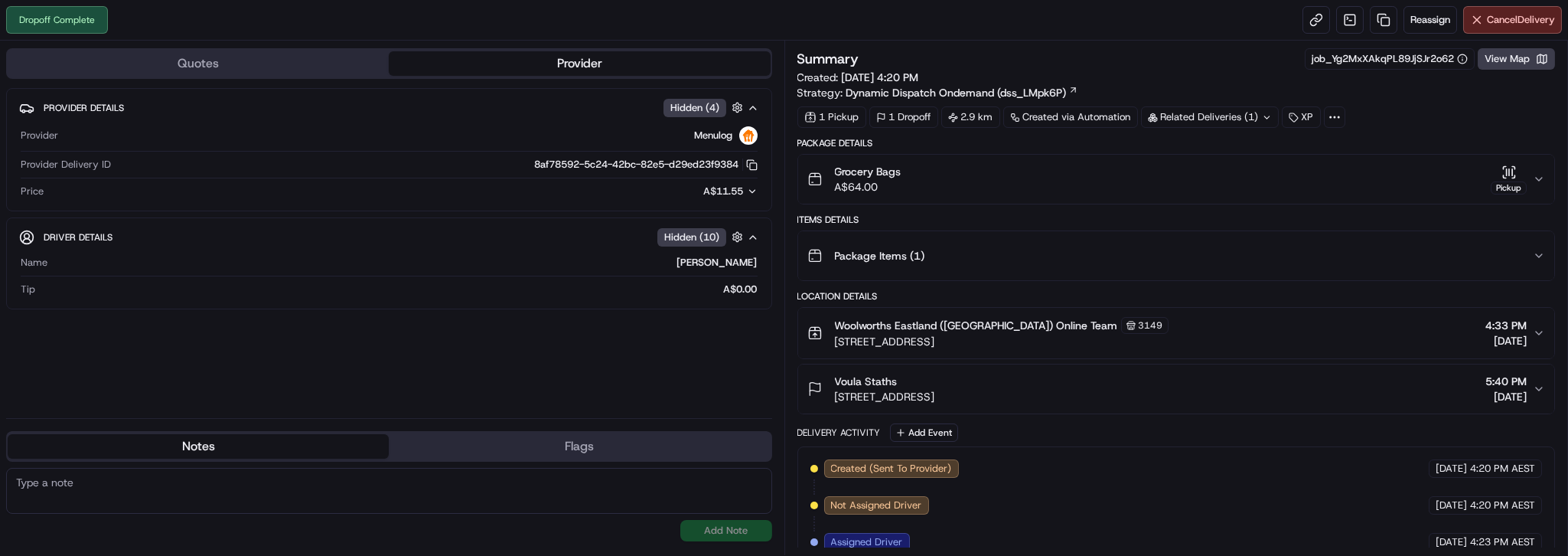
click at [1492, 194] on div "Pickup" at bounding box center [1509, 188] width 36 height 13
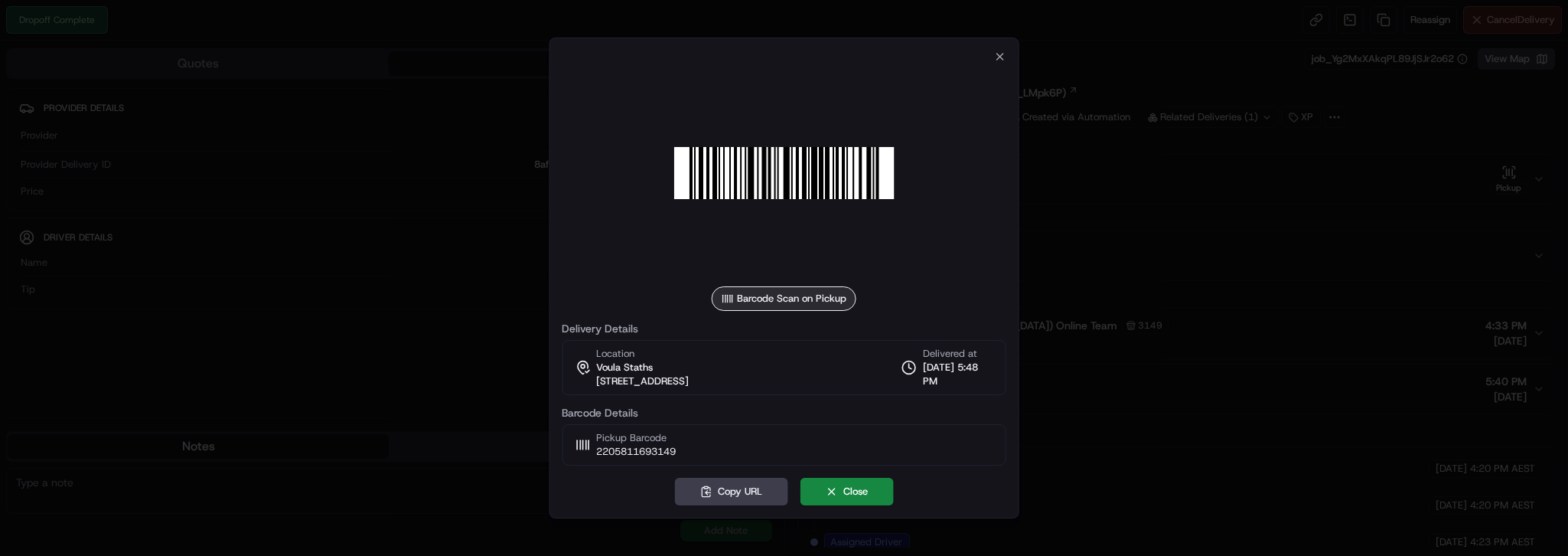
click at [1492, 215] on div at bounding box center [784, 278] width 1568 height 556
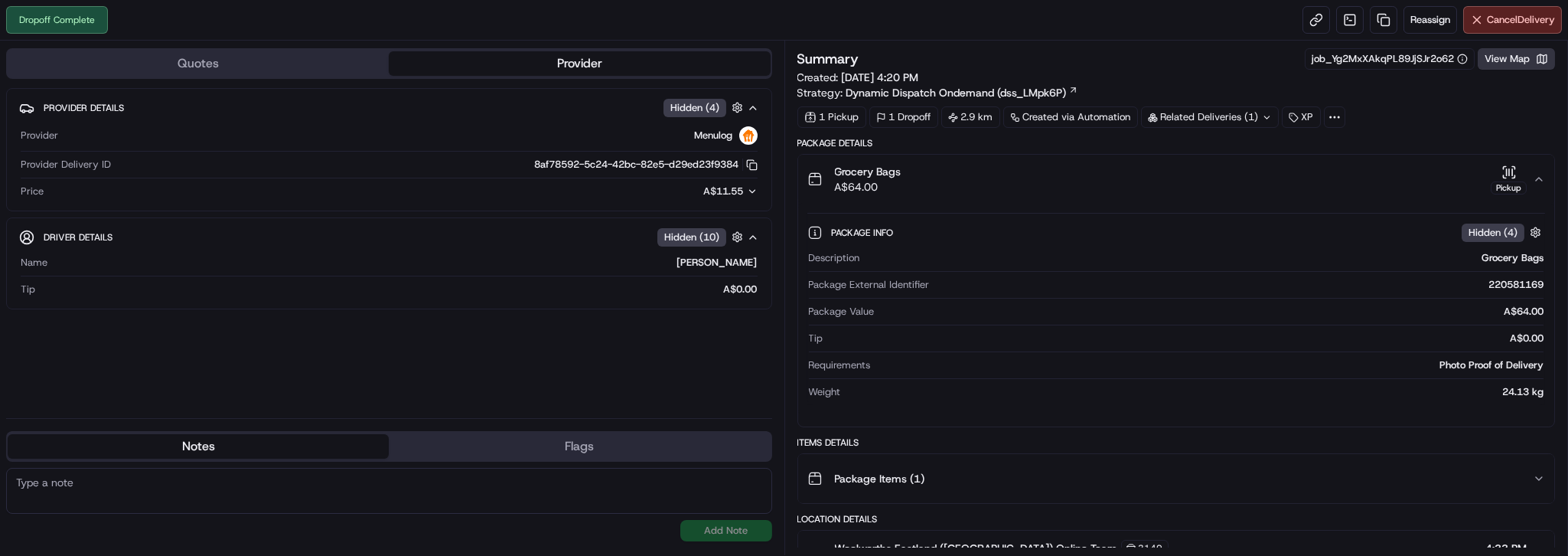
click at [1507, 70] on button "View Map" at bounding box center [1516, 59] width 78 height 21
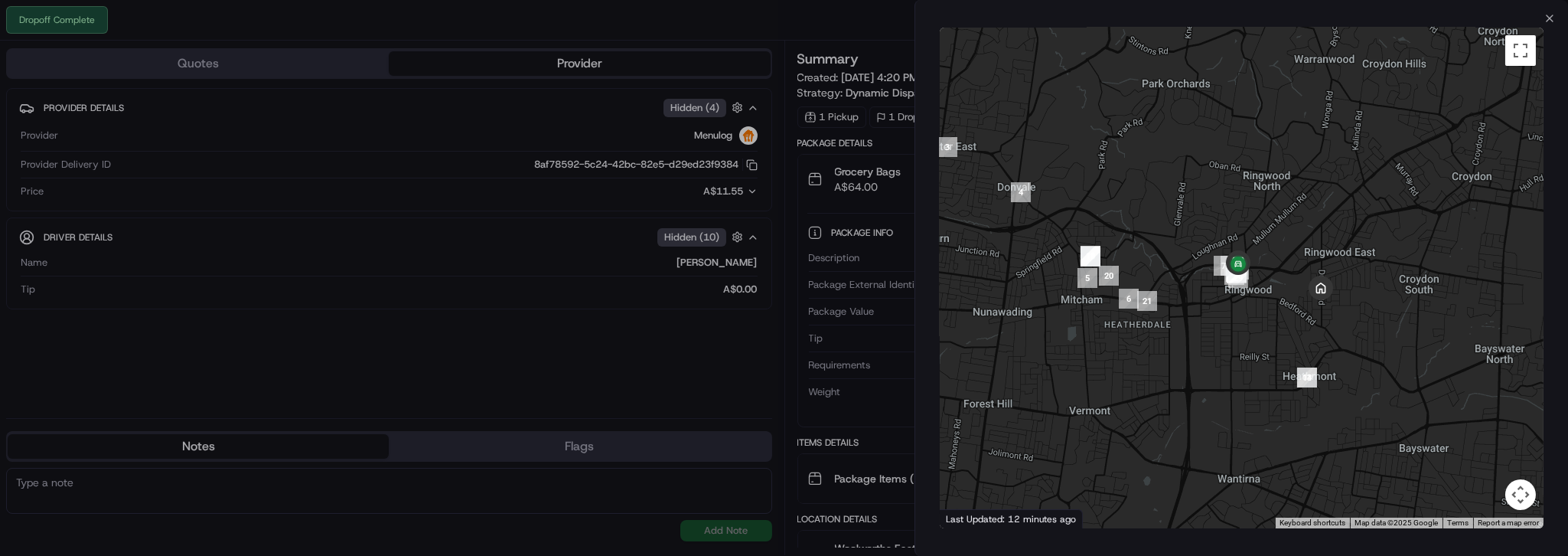
drag, startPoint x: 1146, startPoint y: 362, endPoint x: 1041, endPoint y: 361, distance: 105.0
click at [1044, 360] on div at bounding box center [1242, 278] width 604 height 501
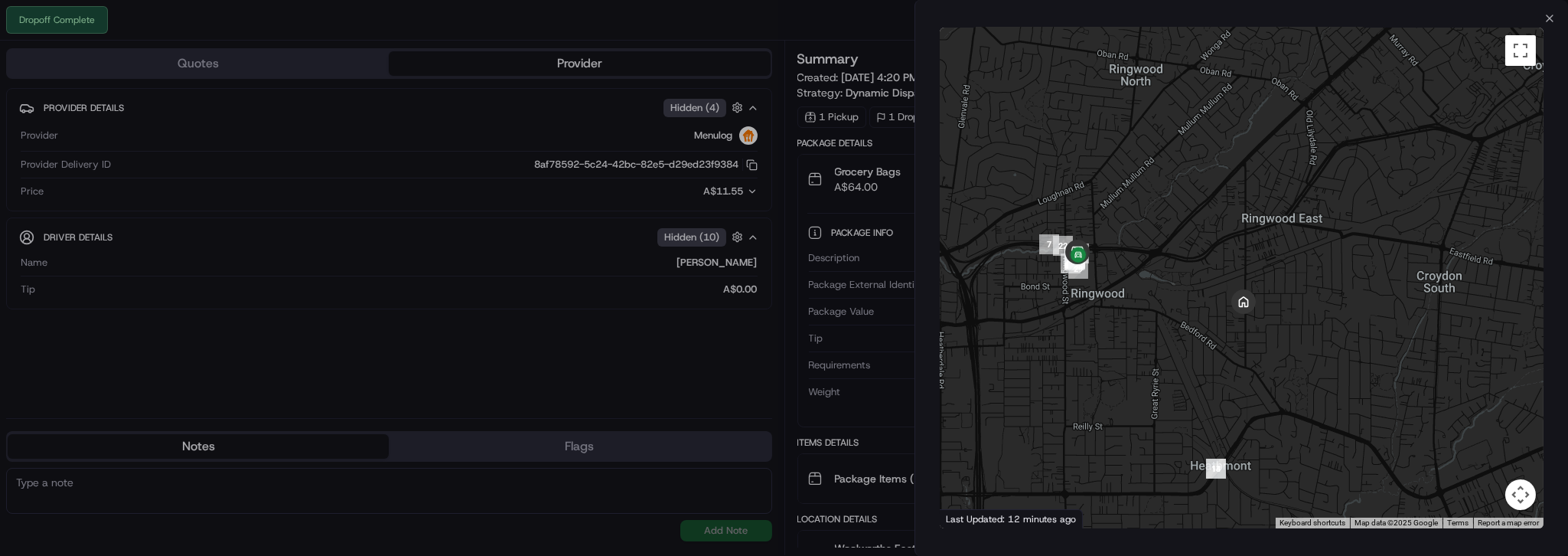
drag, startPoint x: 1082, startPoint y: 356, endPoint x: 1083, endPoint y: 380, distance: 24.0
click at [1083, 380] on div at bounding box center [1242, 278] width 604 height 501
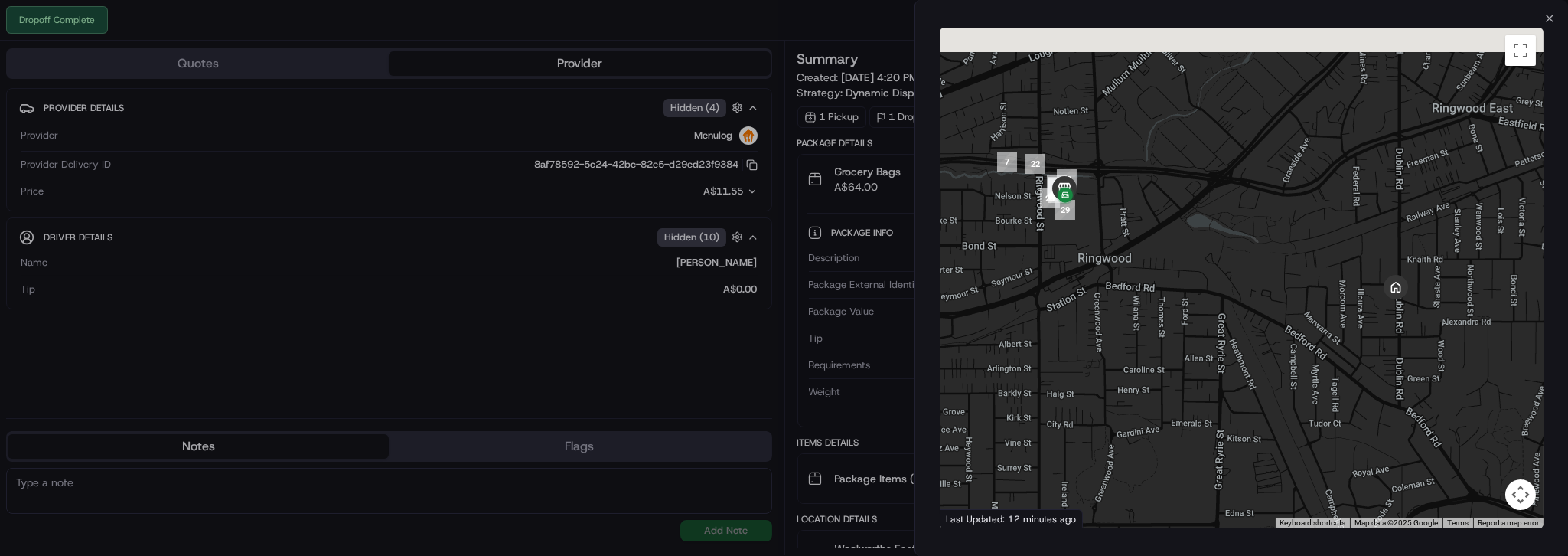
drag, startPoint x: 1098, startPoint y: 341, endPoint x: 1082, endPoint y: 400, distance: 61.1
click at [1082, 400] on div at bounding box center [1242, 278] width 604 height 501
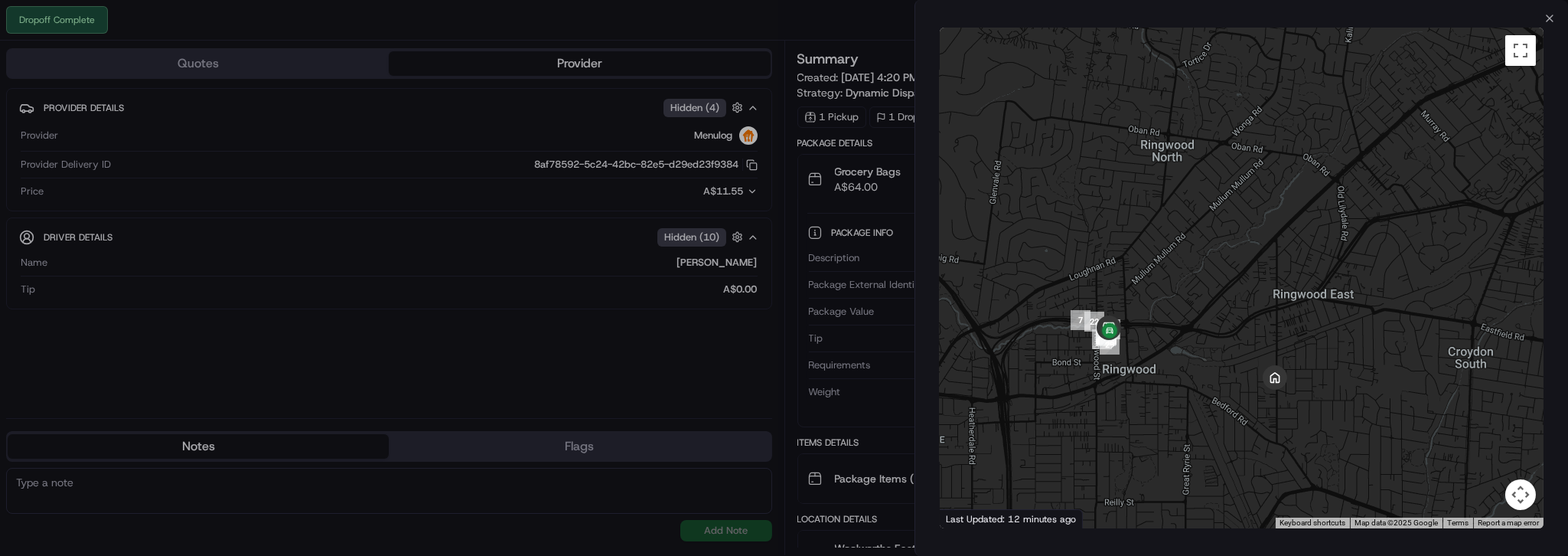
drag, startPoint x: 1133, startPoint y: 376, endPoint x: 1196, endPoint y: 413, distance: 73.1
click at [1196, 413] on div at bounding box center [1242, 278] width 604 height 501
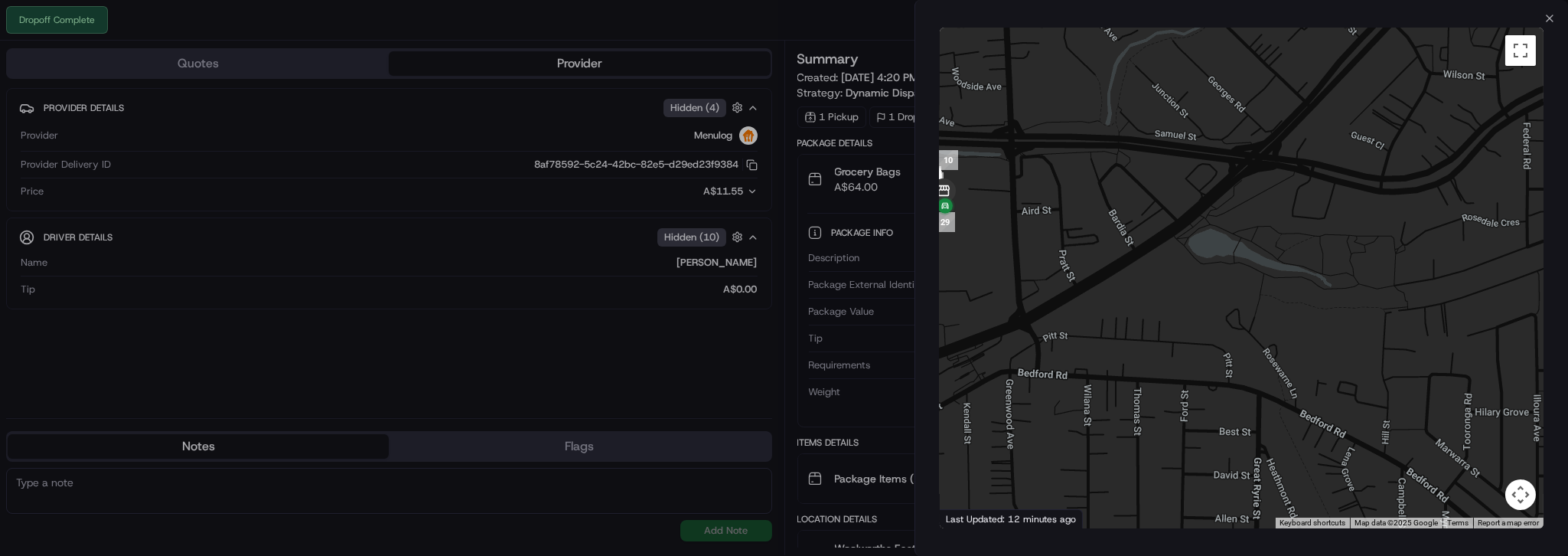
drag, startPoint x: 1071, startPoint y: 315, endPoint x: 1202, endPoint y: 330, distance: 131.9
click at [1202, 330] on div at bounding box center [1242, 278] width 604 height 501
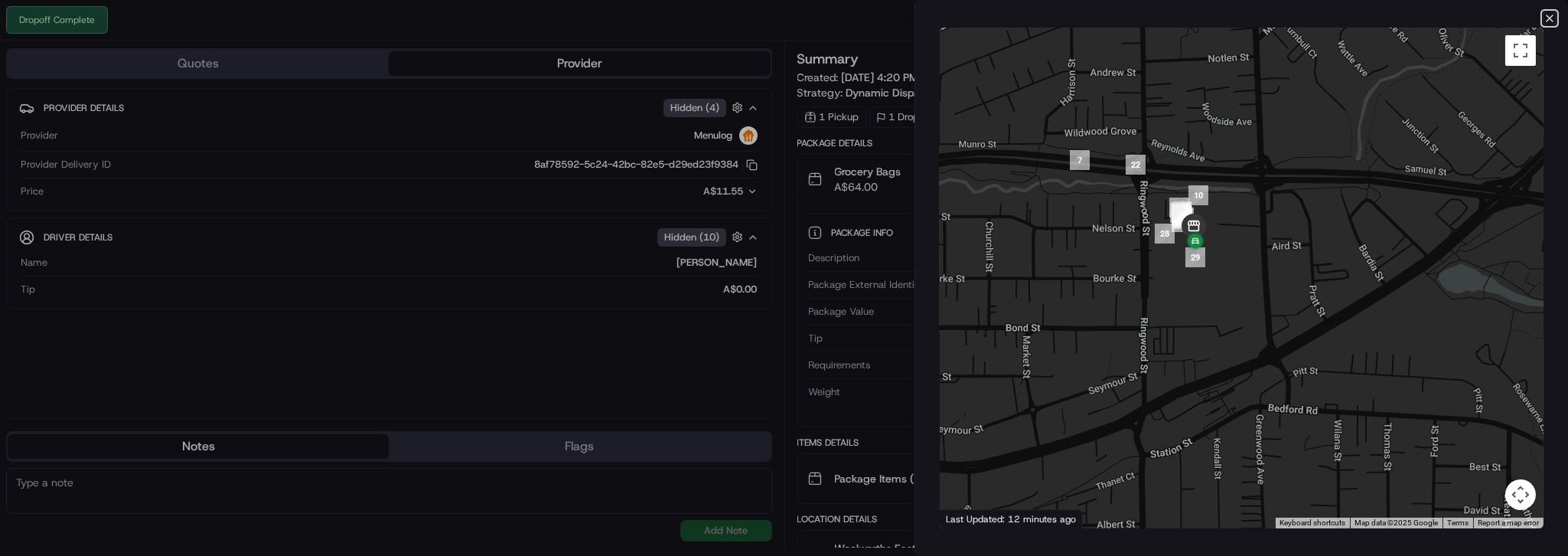
click at [1547, 24] on icon "button" at bounding box center [1550, 19] width 12 height 12
